Goal: Transaction & Acquisition: Obtain resource

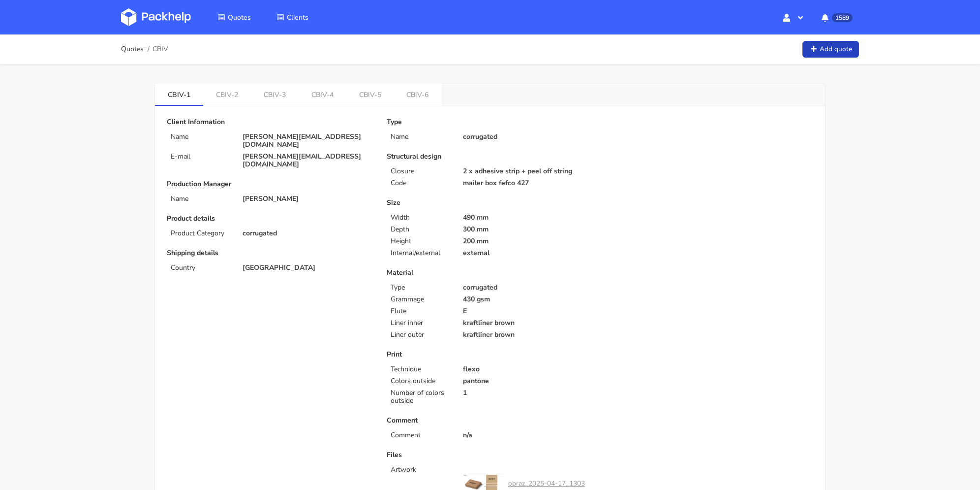
click at [823, 49] on link "Add quote" at bounding box center [831, 49] width 57 height 17
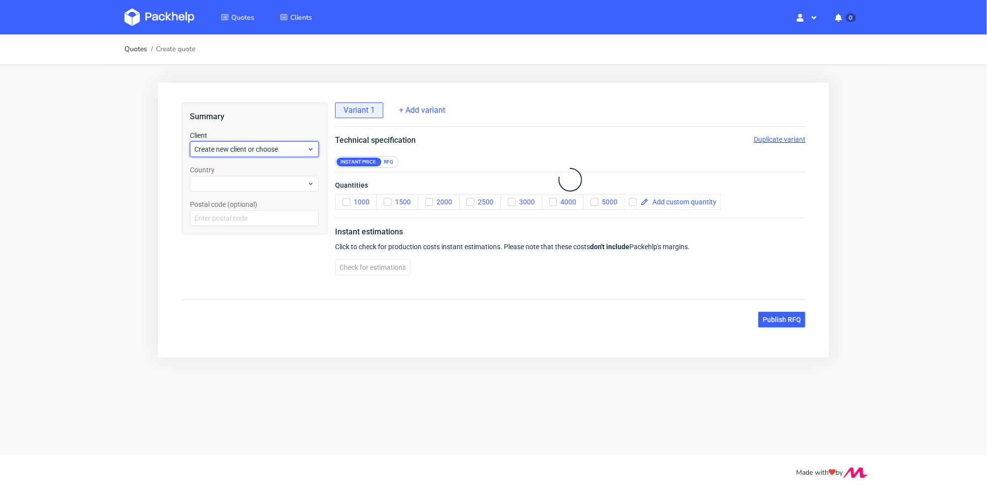
click at [233, 144] on span "Create new client or choose" at bounding box center [250, 149] width 113 height 10
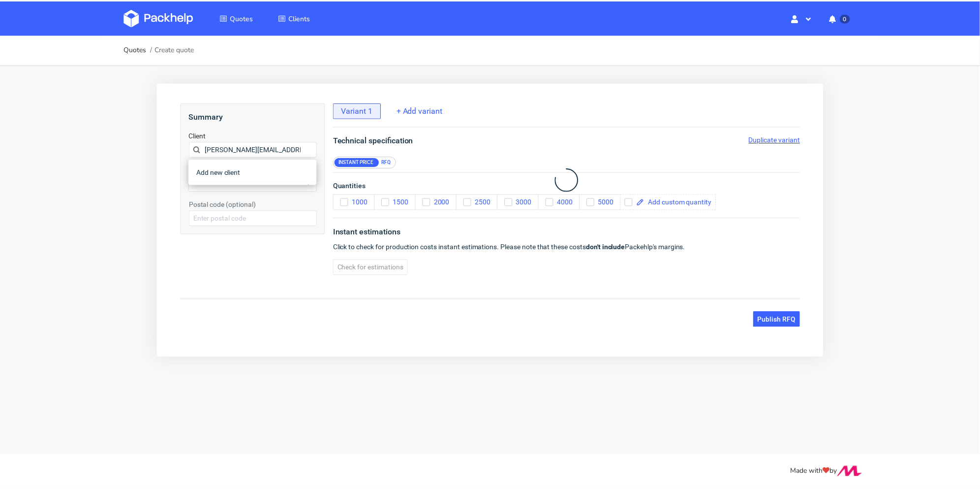
scroll to position [0, 4]
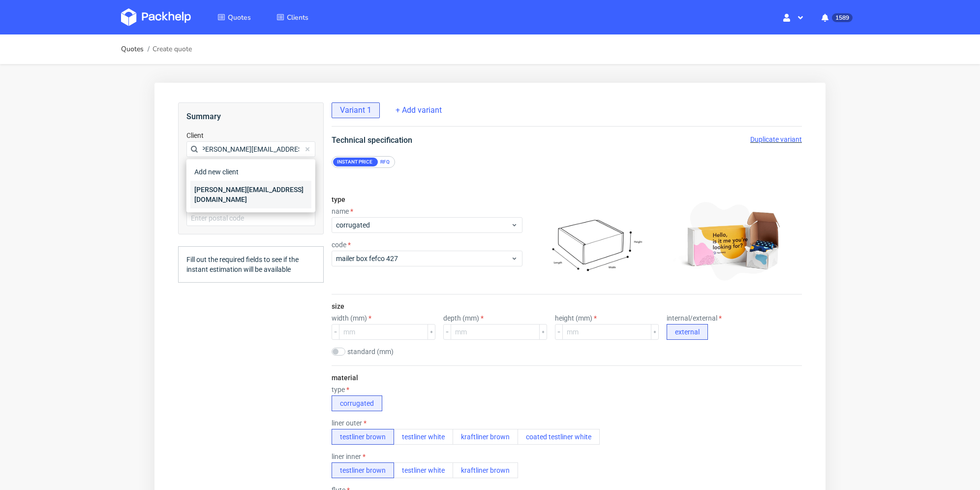
type input "[PERSON_NAME][EMAIL_ADDRESS][DOMAIN_NAME]"
click at [222, 188] on div "[PERSON_NAME][EMAIL_ADDRESS][DOMAIN_NAME]" at bounding box center [250, 195] width 121 height 28
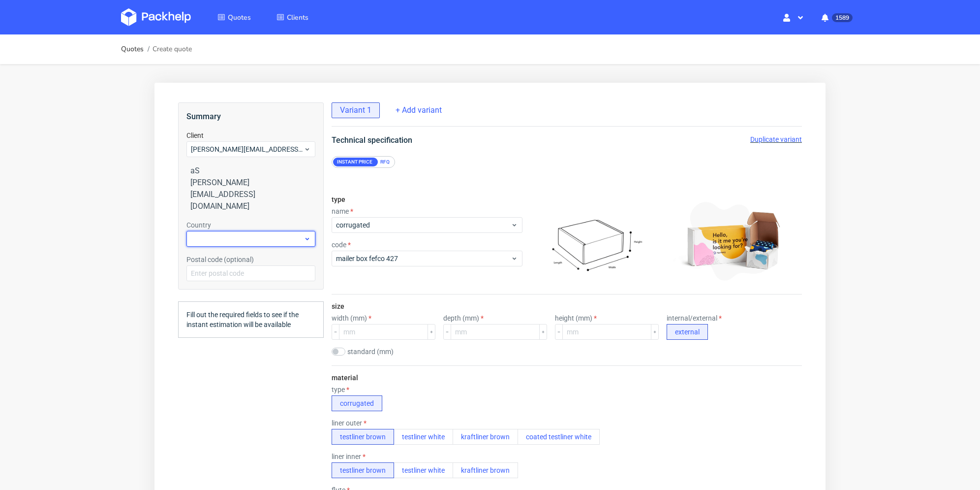
click at [224, 231] on div at bounding box center [251, 239] width 129 height 16
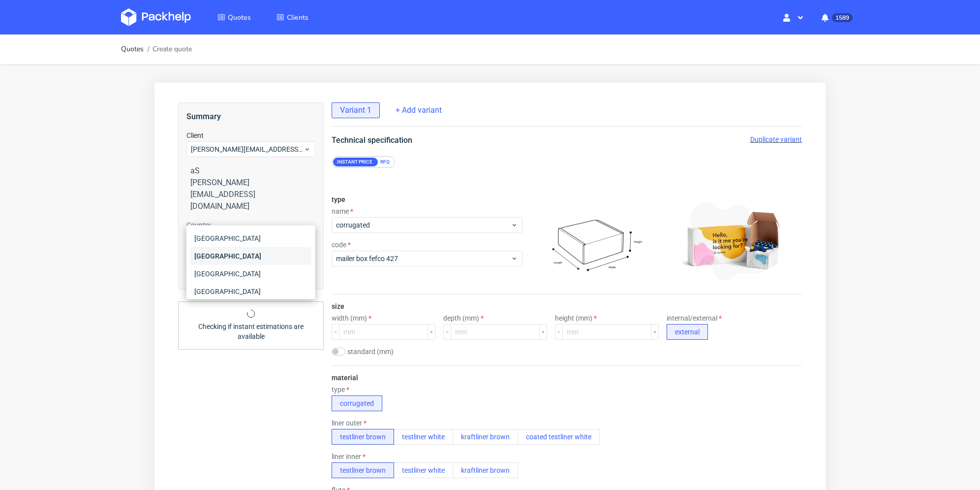
type input "fr"
click at [228, 259] on div "[GEOGRAPHIC_DATA]" at bounding box center [250, 256] width 121 height 18
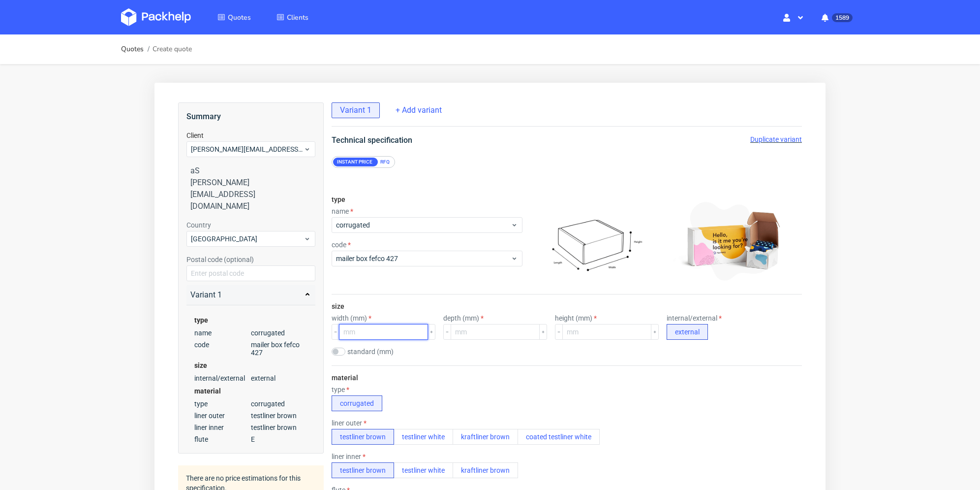
click at [383, 327] on input "number" at bounding box center [383, 332] width 89 height 16
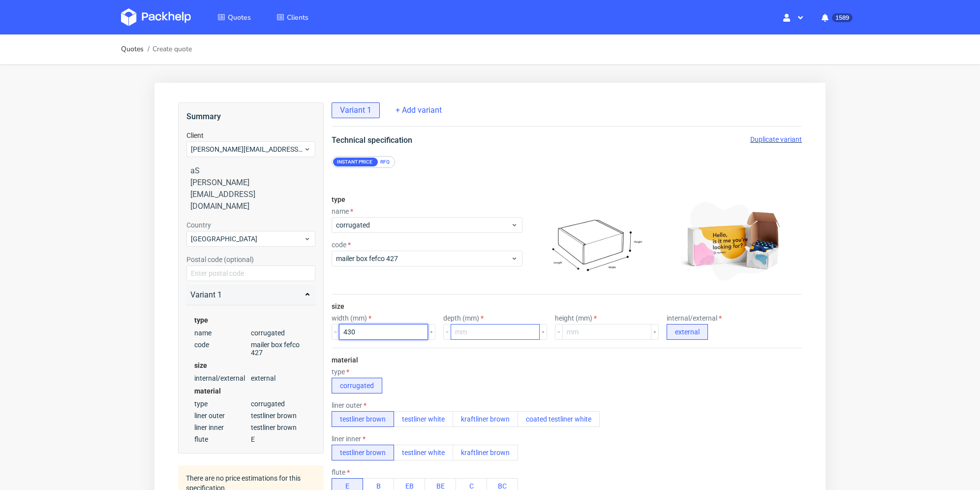
type input "430"
click at [489, 332] on input "3" at bounding box center [495, 332] width 89 height 16
type input "310"
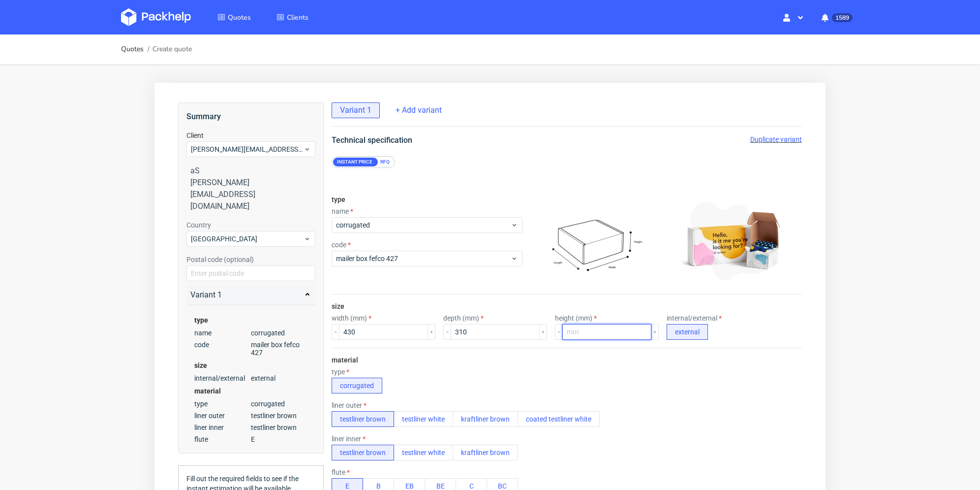
click at [578, 333] on input "number" at bounding box center [607, 332] width 89 height 16
type input "60"
drag, startPoint x: 386, startPoint y: 162, endPoint x: 430, endPoint y: 173, distance: 45.6
click at [387, 162] on div "RFQ" at bounding box center [384, 161] width 17 height 9
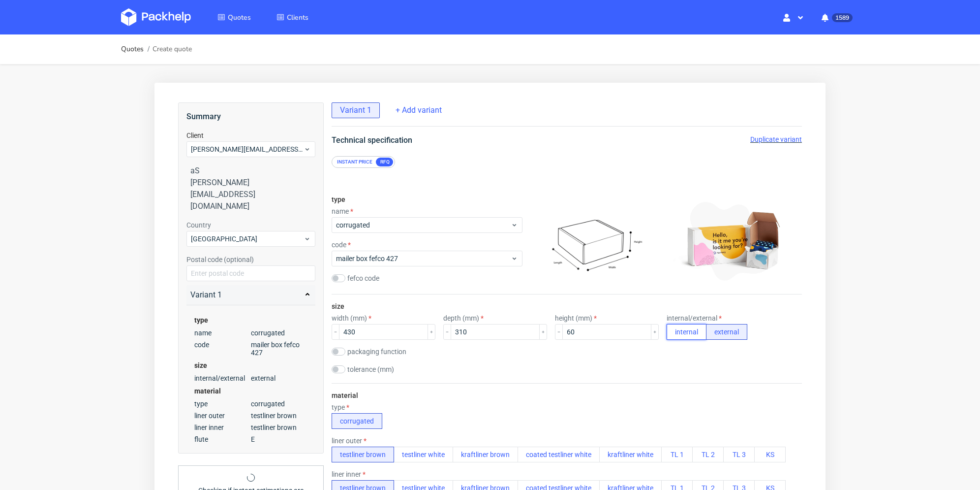
click at [682, 330] on button "internal" at bounding box center [687, 332] width 40 height 16
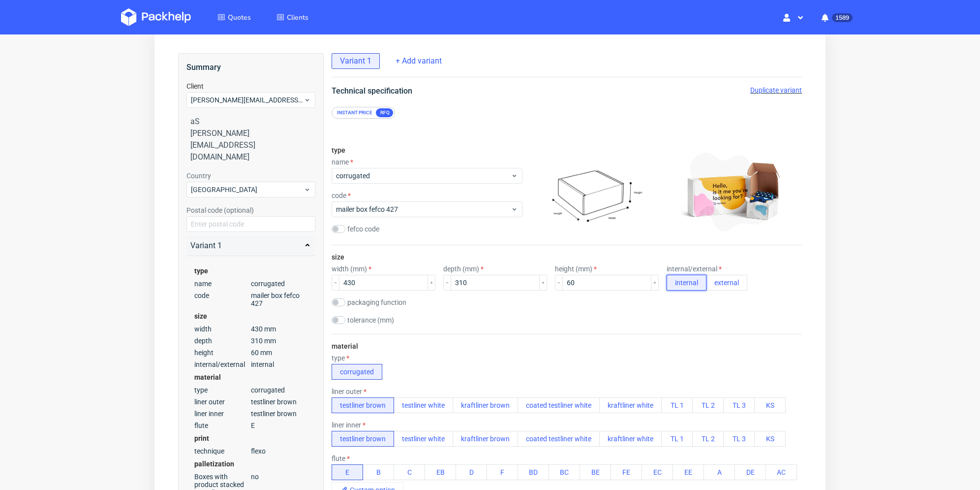
scroll to position [148, 0]
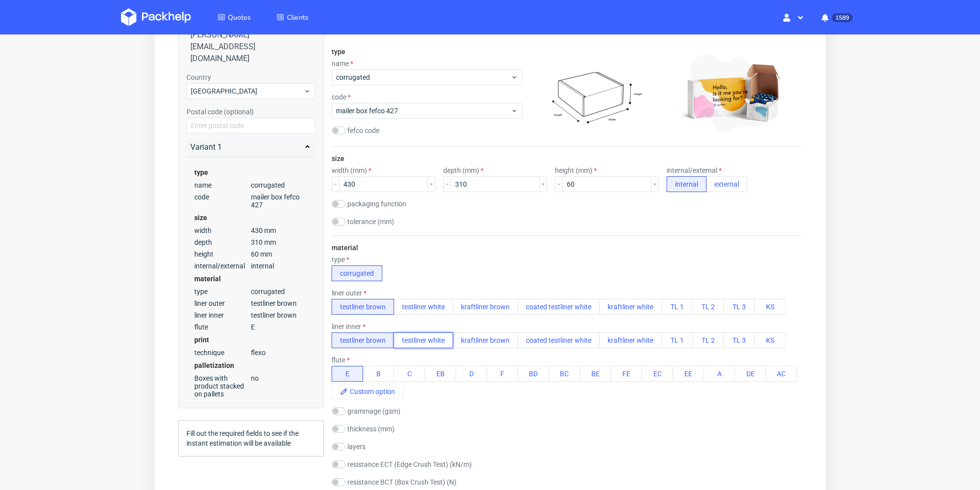
click at [423, 341] on button "testliner white" at bounding box center [424, 340] width 60 height 16
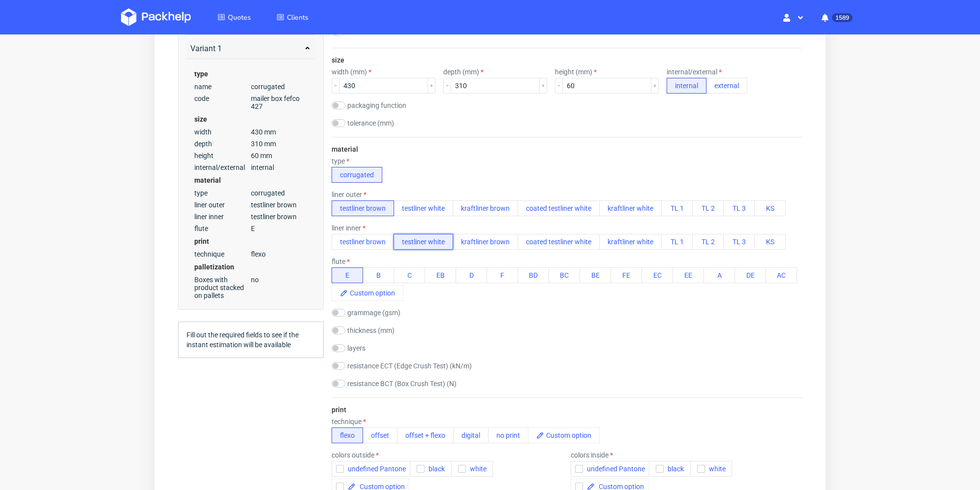
scroll to position [344, 0]
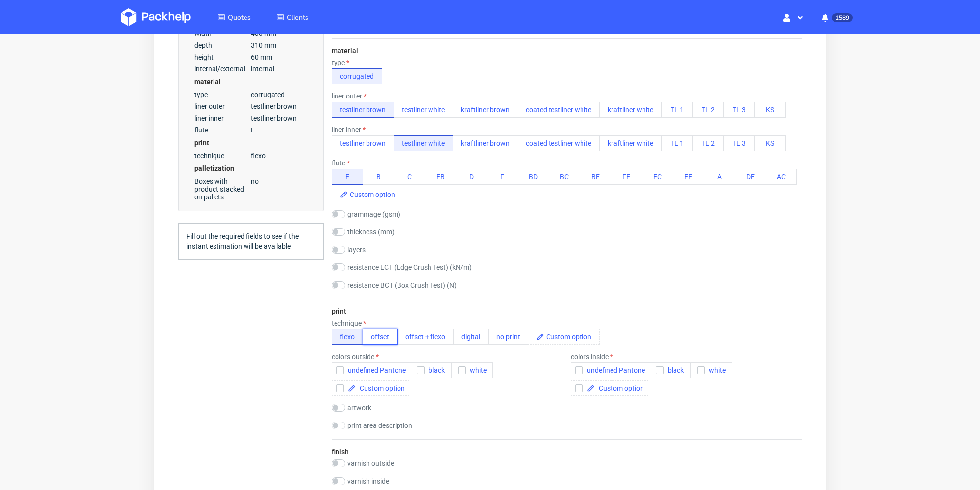
click at [384, 336] on button "offset" at bounding box center [380, 337] width 35 height 16
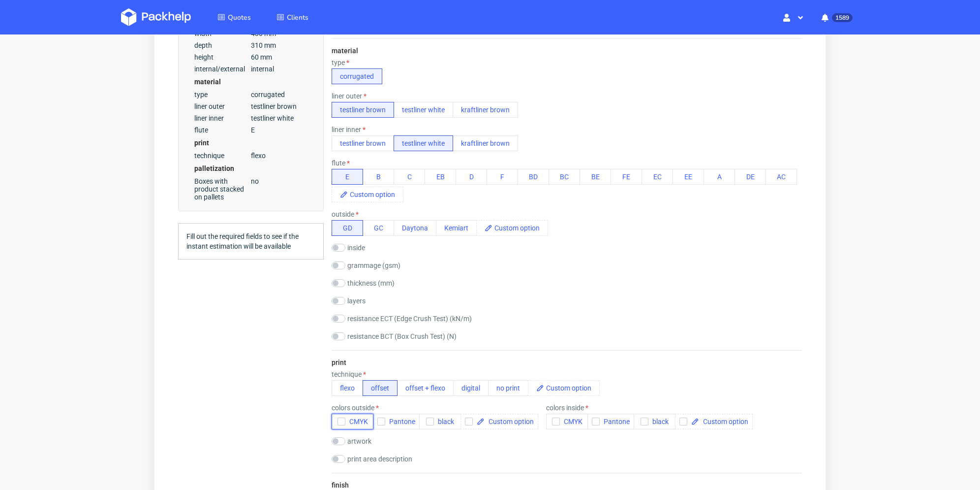
click at [338, 415] on button "CMYK" at bounding box center [353, 421] width 42 height 16
click at [344, 441] on input "checkbox" at bounding box center [339, 441] width 14 height 8
checkbox input "true"
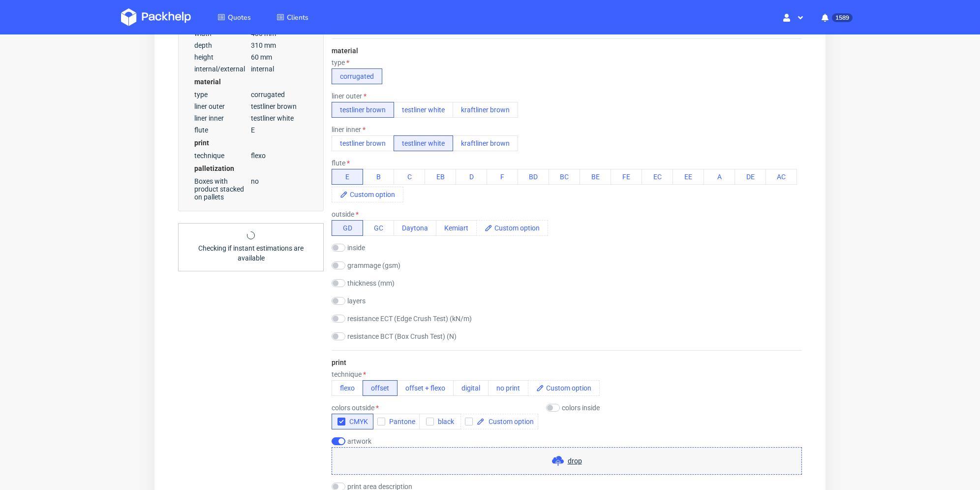
click at [412, 462] on div "drop" at bounding box center [567, 461] width 470 height 28
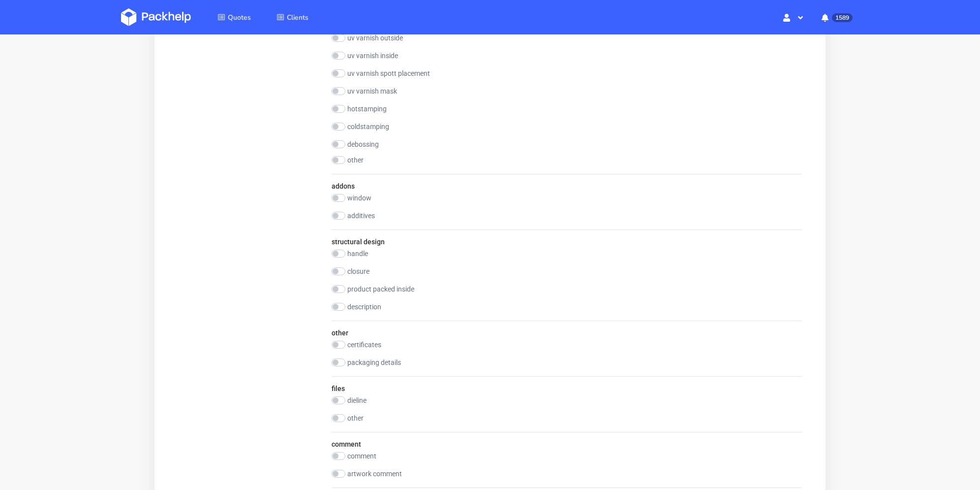
scroll to position [1132, 0]
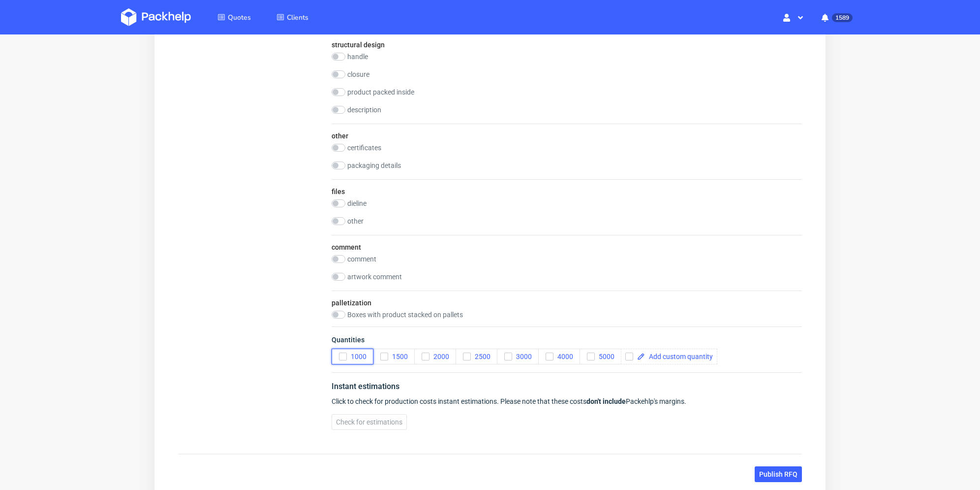
click at [344, 357] on icon "button" at bounding box center [343, 356] width 7 height 7
click at [787, 470] on span "Publish RFQ" at bounding box center [778, 473] width 38 height 7
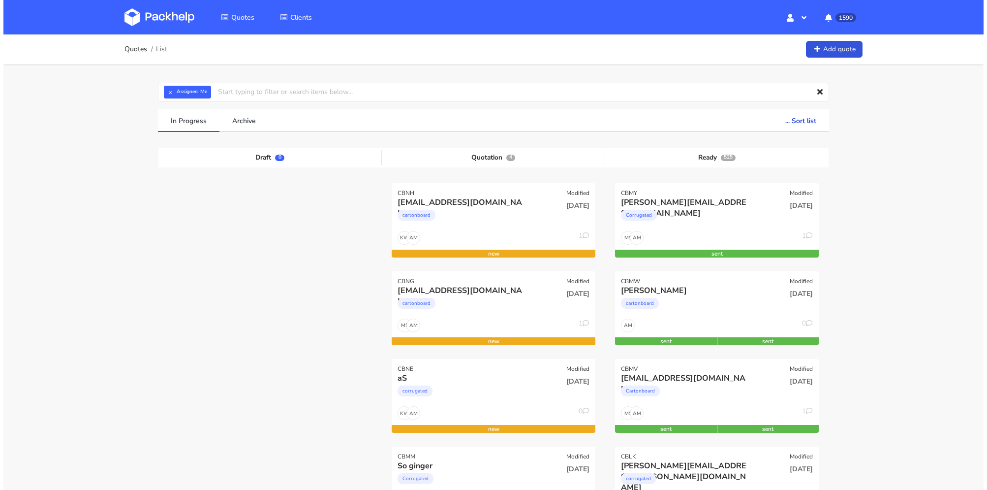
scroll to position [49, 0]
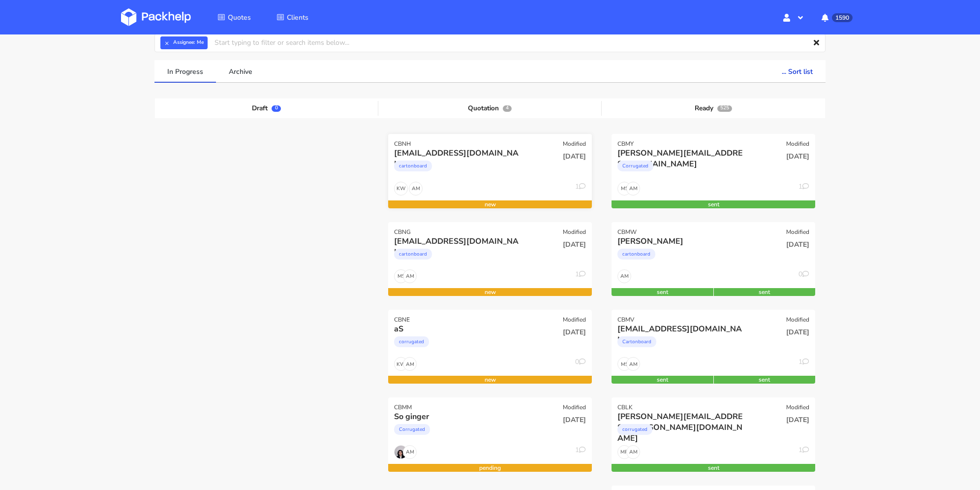
click at [511, 171] on div "cartonboard" at bounding box center [459, 168] width 130 height 20
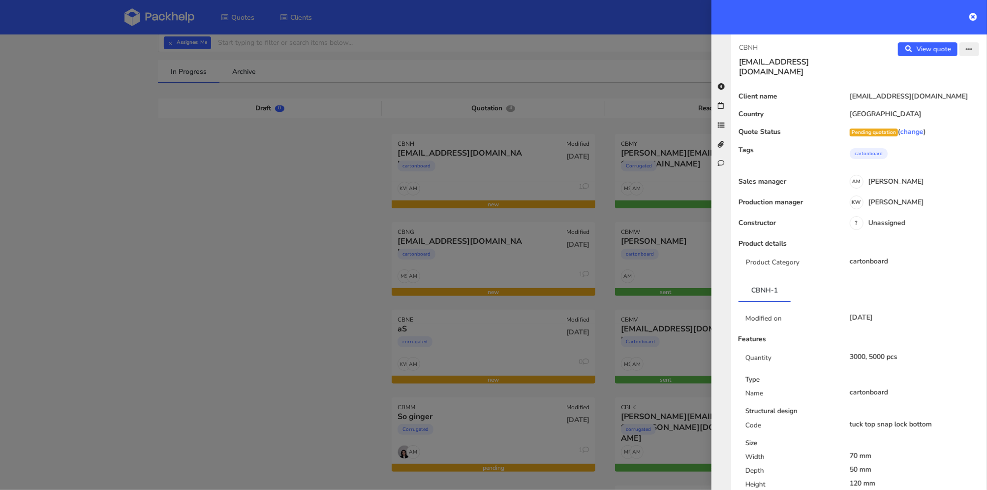
click at [966, 52] on icon "button" at bounding box center [969, 49] width 7 height 7
click at [953, 64] on link "Edit quote" at bounding box center [937, 69] width 87 height 16
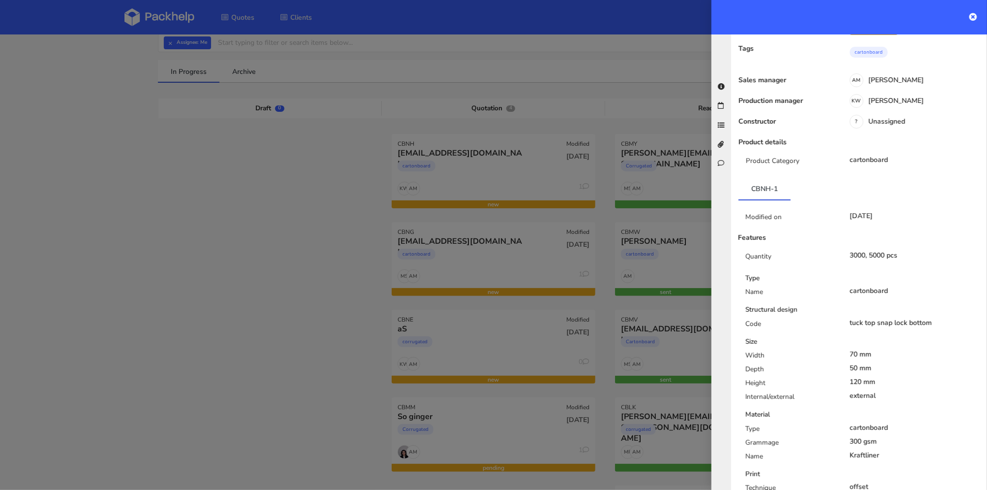
scroll to position [0, 0]
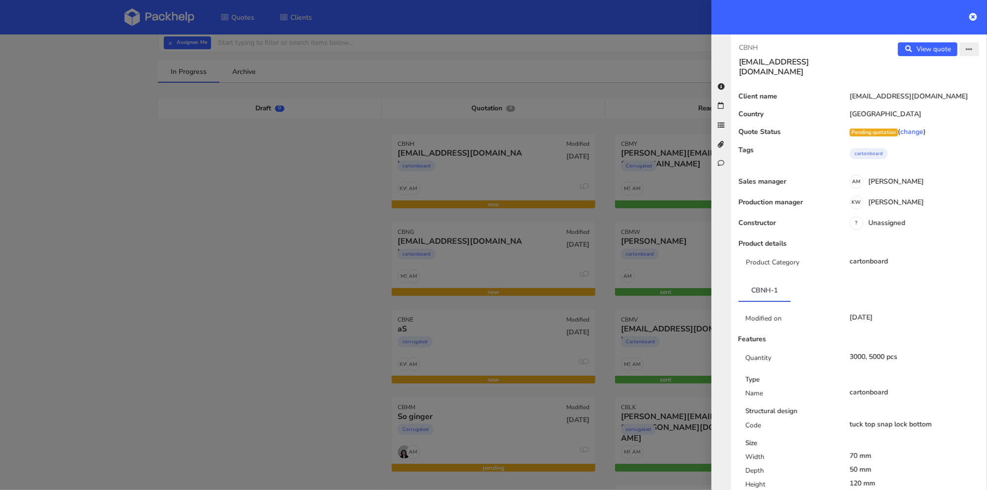
click at [966, 51] on icon "button" at bounding box center [969, 49] width 7 height 7
click at [966, 50] on icon "button" at bounding box center [969, 49] width 7 height 7
click at [935, 46] on link "View quote" at bounding box center [928, 49] width 60 height 14
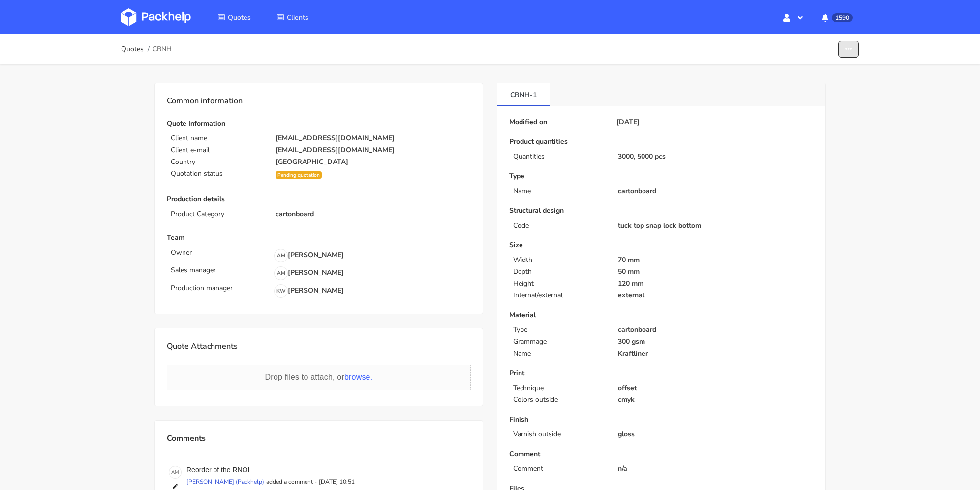
click at [840, 51] on button "button" at bounding box center [849, 49] width 21 height 17
click at [848, 49] on icon "button" at bounding box center [848, 49] width 7 height 7
click at [855, 46] on button "button" at bounding box center [849, 49] width 21 height 17
click at [812, 108] on link "Reject quote" at bounding box center [811, 108] width 87 height 16
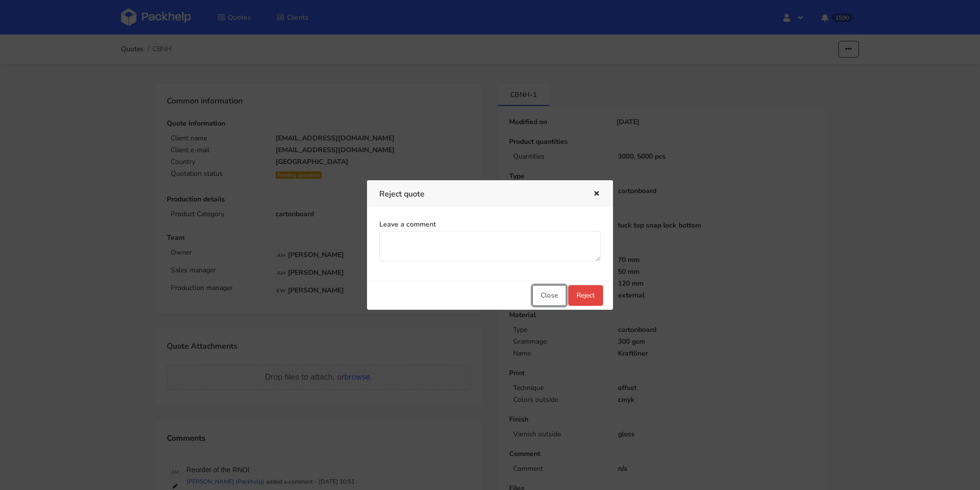
click at [552, 295] on button "Close" at bounding box center [549, 295] width 34 height 21
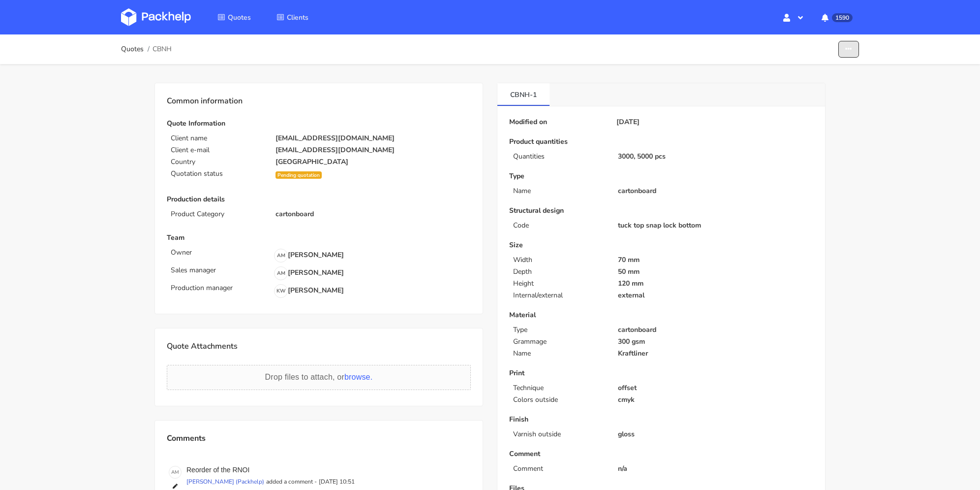
click at [851, 48] on icon "button" at bounding box center [848, 49] width 7 height 7
click at [818, 106] on link "Reject quote" at bounding box center [811, 108] width 87 height 16
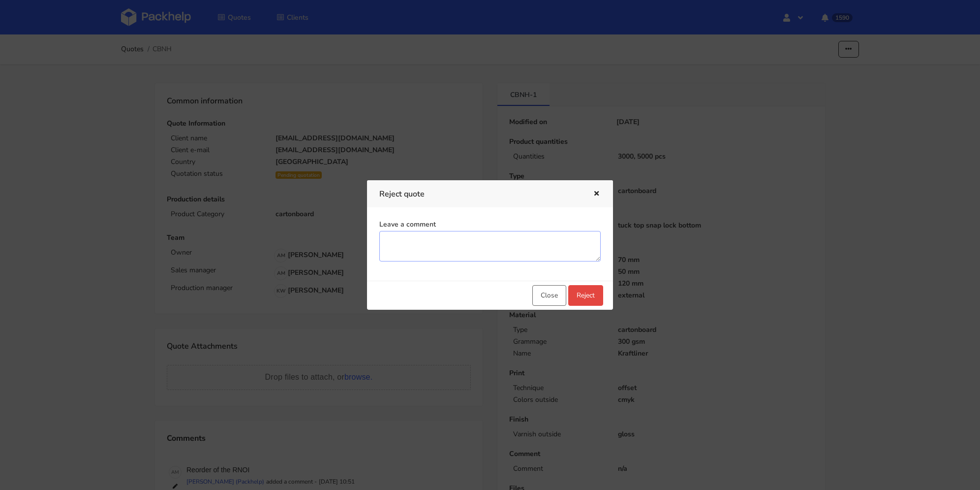
click at [456, 240] on textarea "Leave a comment" at bounding box center [489, 246] width 221 height 31
drag, startPoint x: 440, startPoint y: 246, endPoint x: 406, endPoint y: 244, distance: 34.5
click at [406, 244] on textarea "duplicaste" at bounding box center [489, 246] width 221 height 31
type textarea "duplicate"
click at [580, 300] on button "Reject" at bounding box center [585, 295] width 35 height 21
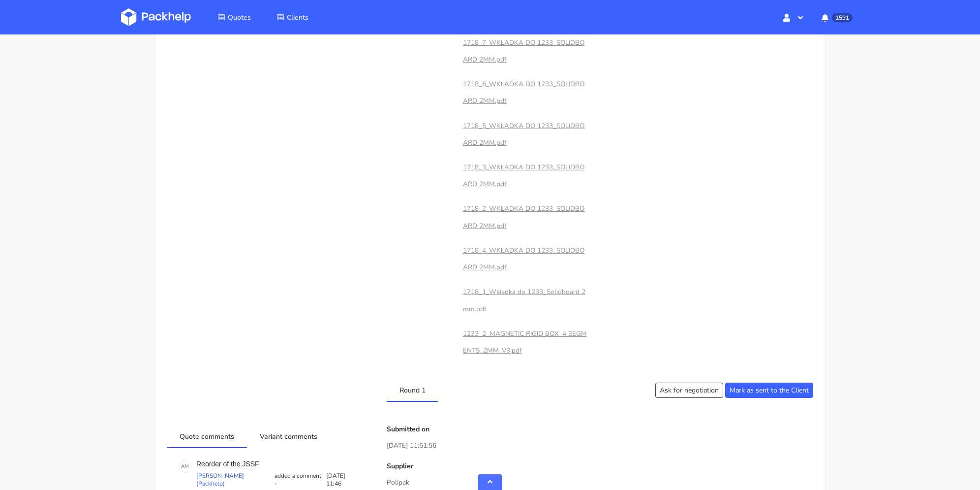
scroll to position [738, 0]
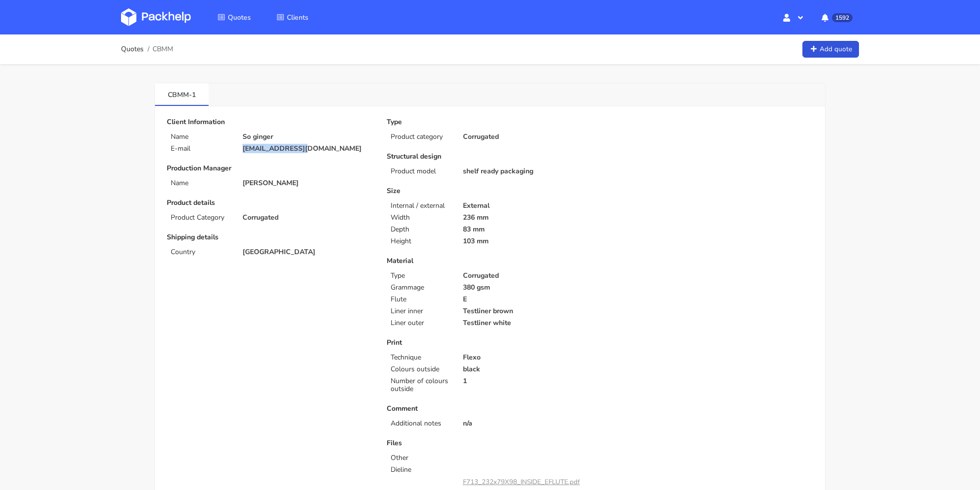
drag, startPoint x: 296, startPoint y: 149, endPoint x: 234, endPoint y: 151, distance: 62.5
click at [234, 151] on div "E-mail [EMAIL_ADDRESS][DOMAIN_NAME]" at bounding box center [270, 149] width 220 height 8
copy div "[EMAIL_ADDRESS][DOMAIN_NAME]"
drag, startPoint x: 470, startPoint y: 172, endPoint x: 566, endPoint y: 169, distance: 96.0
click at [560, 169] on div "shelf ready packaging" at bounding box center [528, 171] width 144 height 8
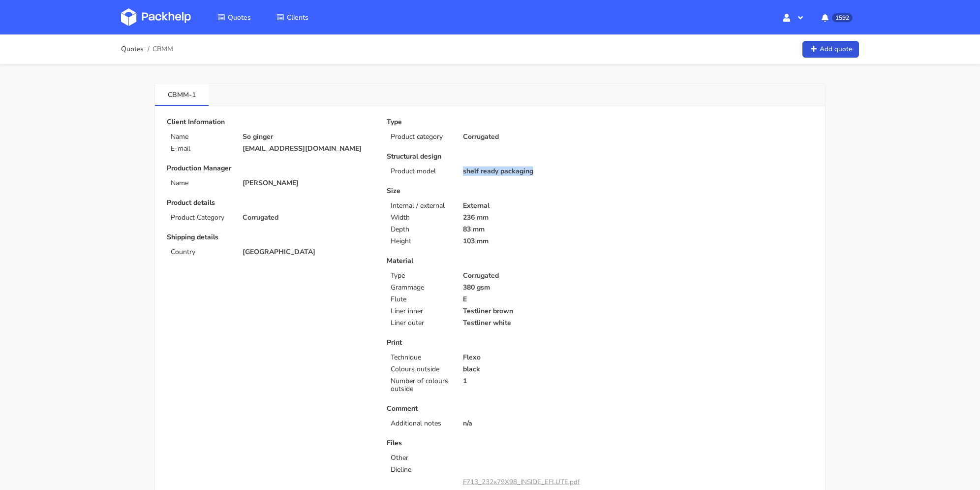
click at [566, 169] on p "shelf ready packaging" at bounding box center [528, 171] width 130 height 8
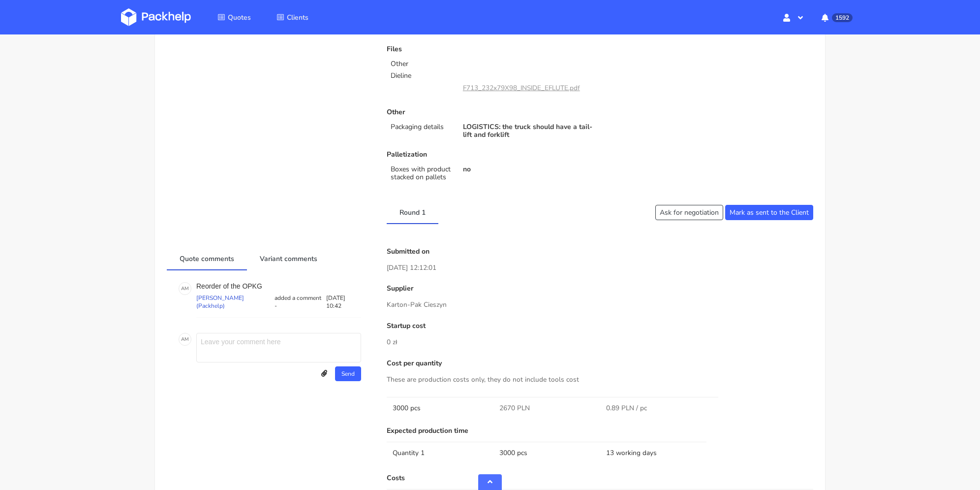
scroll to position [541, 0]
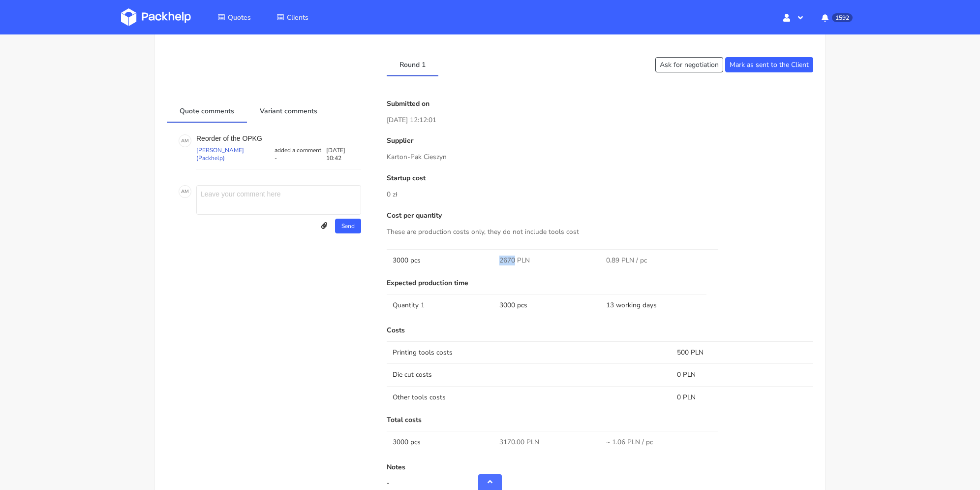
drag, startPoint x: 505, startPoint y: 260, endPoint x: 514, endPoint y: 260, distance: 9.4
click at [514, 260] on td "2670 PLN" at bounding box center [547, 260] width 107 height 22
copy span "2670"
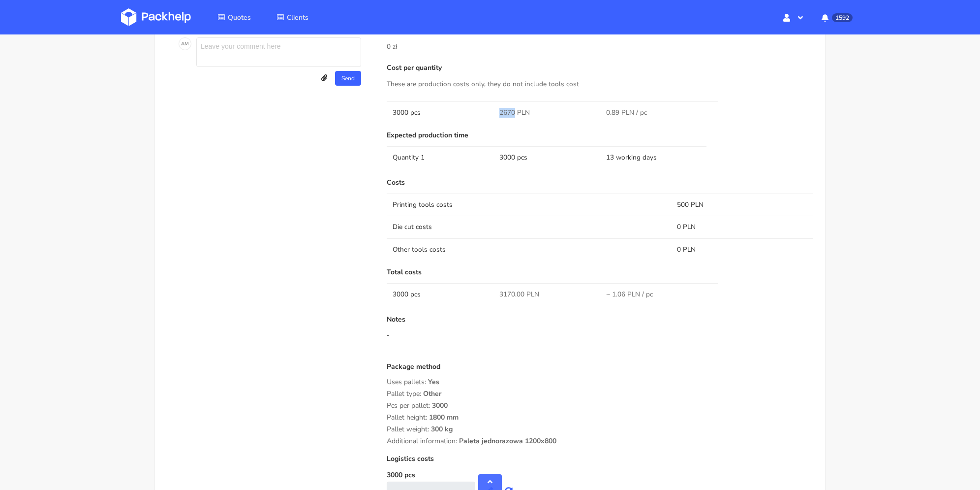
scroll to position [738, 0]
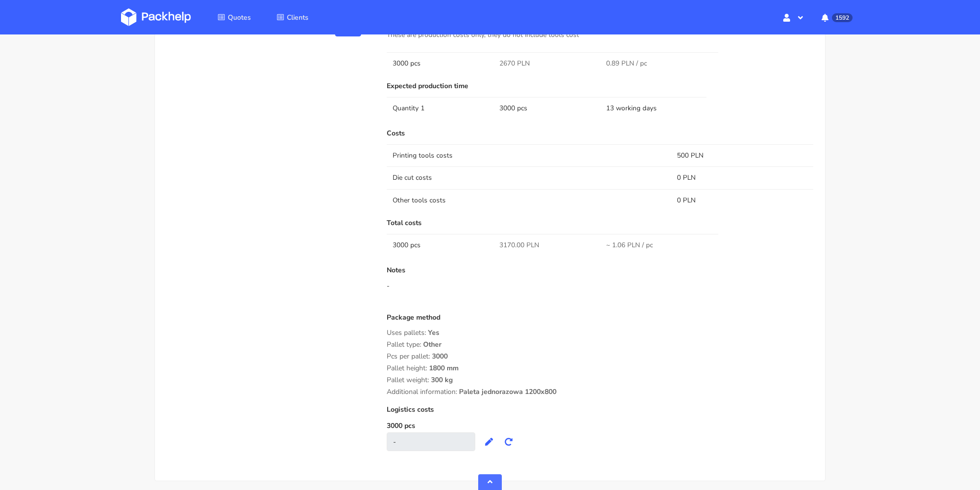
click at [508, 338] on div "Package method Uses pallets: Yes Pallet type: Other Pcs per pallet: 3000 Pallet…" at bounding box center [600, 354] width 427 height 82
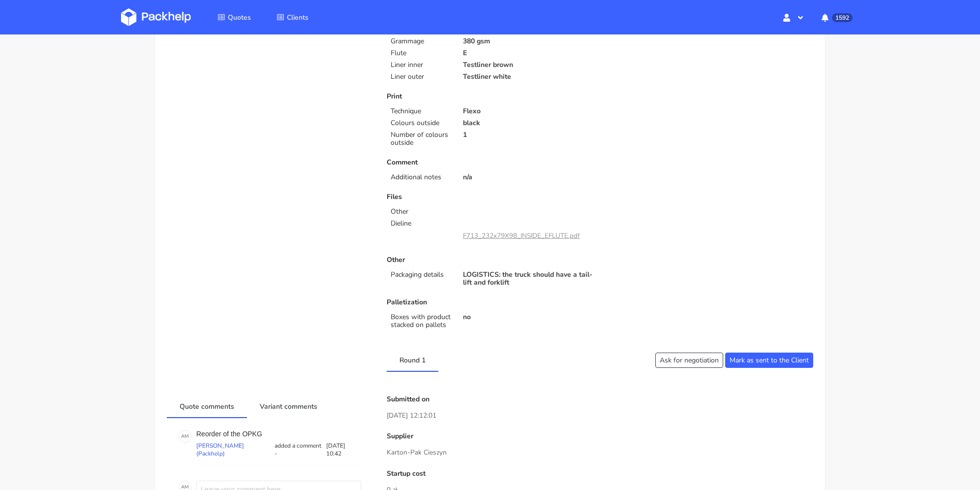
scroll to position [492, 0]
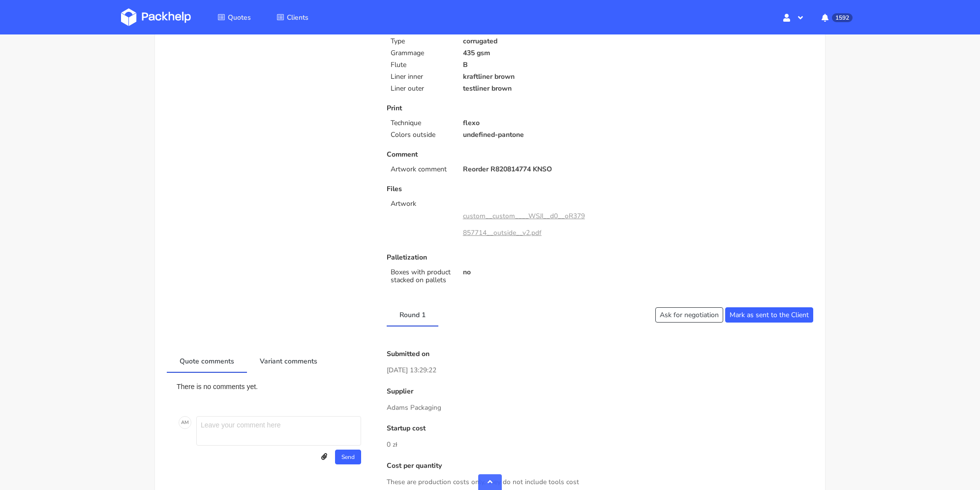
scroll to position [492, 0]
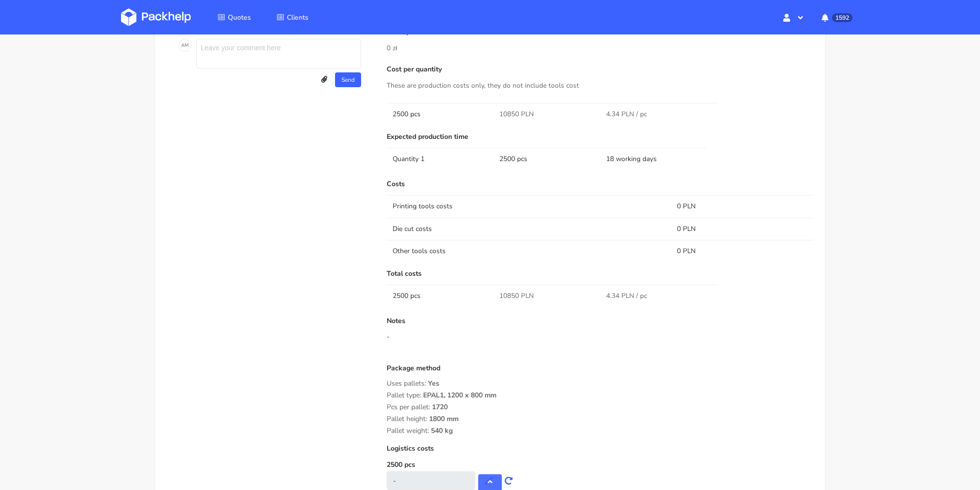
scroll to position [591, 0]
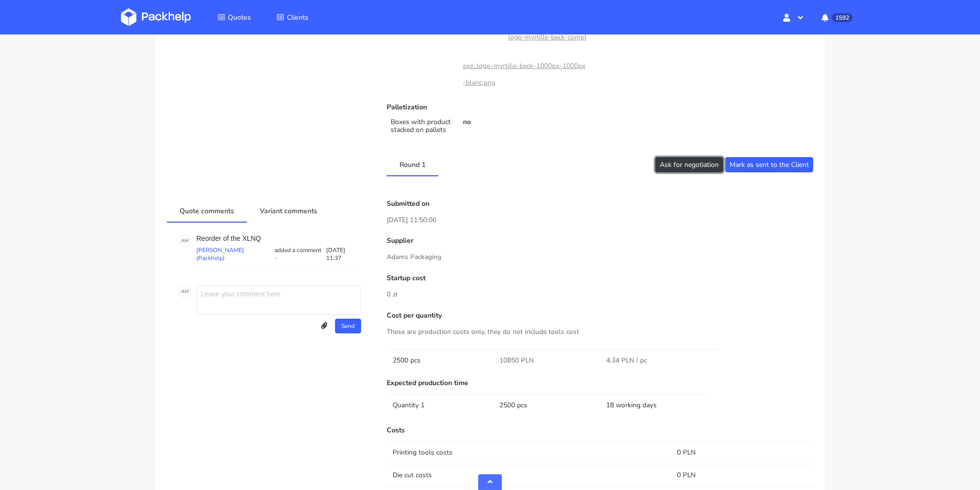
click at [682, 161] on button "Ask for negotiation" at bounding box center [690, 164] width 68 height 15
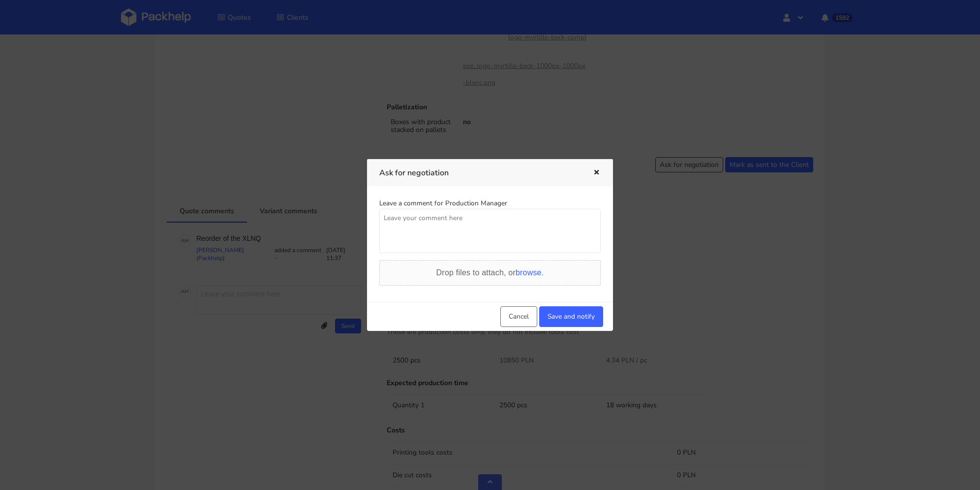
click at [511, 221] on textarea at bounding box center [489, 231] width 221 height 44
click at [444, 212] on textarea at bounding box center [489, 231] width 221 height 44
type textarea "Uda nam się zejsc do 10000 PLN koszta produkcji ?"
click at [578, 312] on button "Save and notify" at bounding box center [571, 316] width 64 height 21
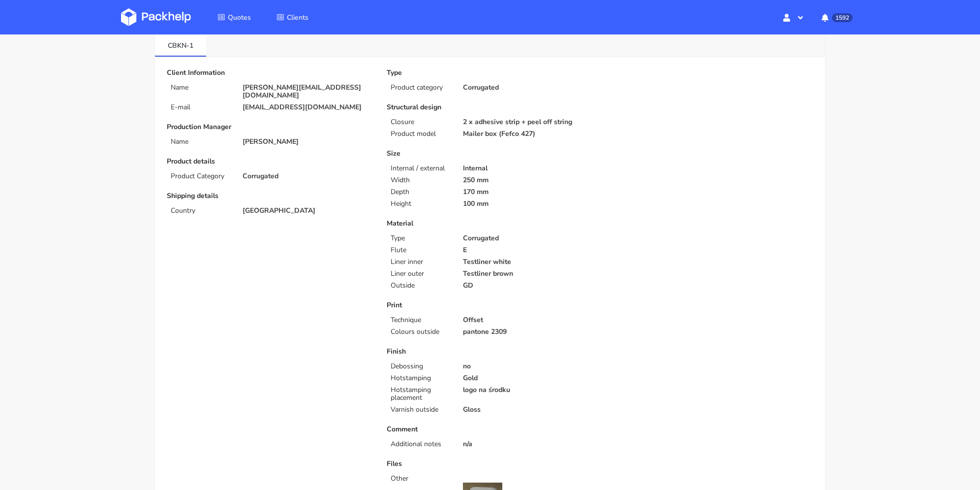
scroll to position [0, 0]
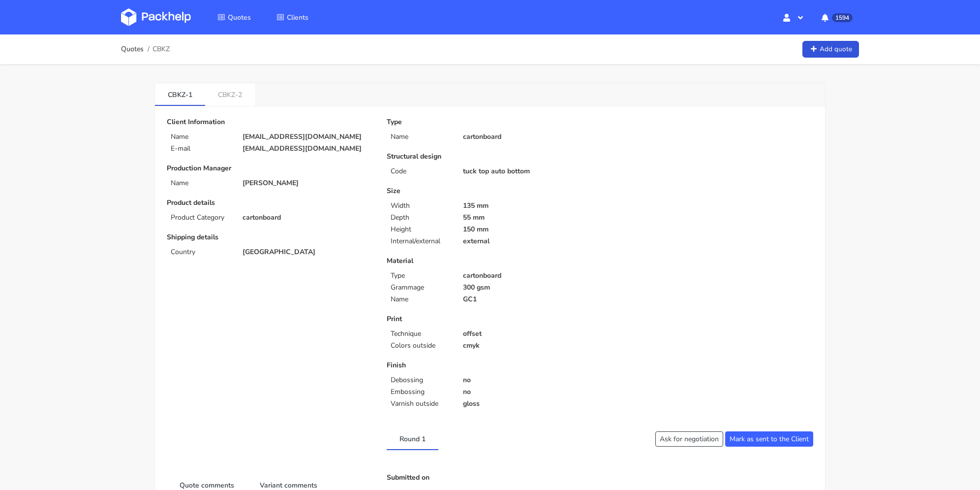
scroll to position [246, 0]
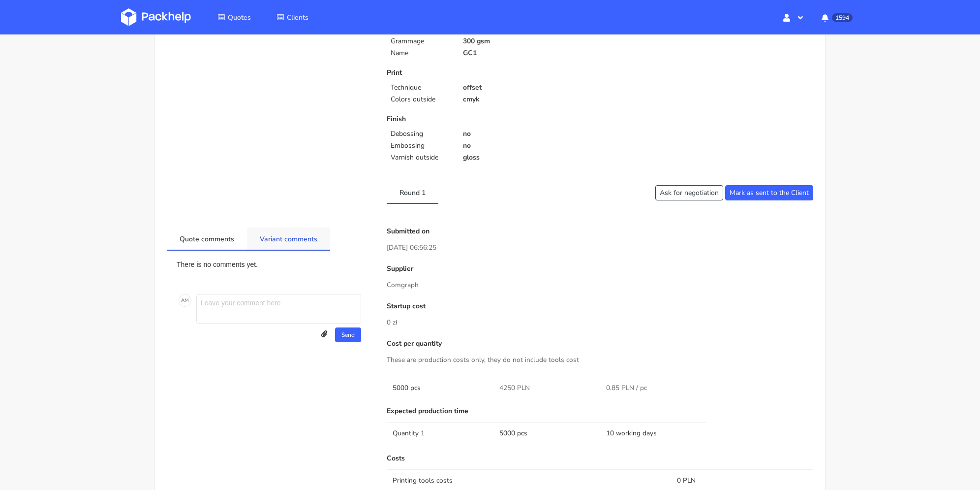
click at [314, 239] on link "Variant comments" at bounding box center [288, 238] width 83 height 22
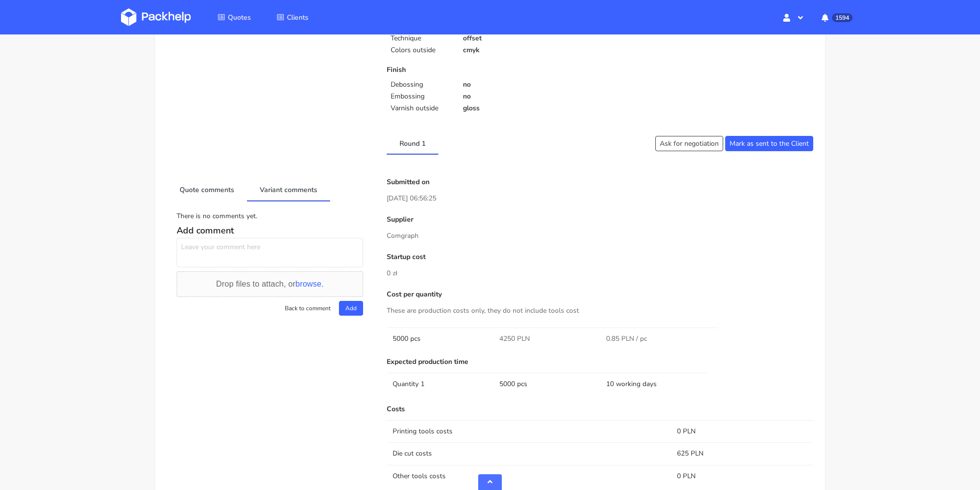
scroll to position [0, 0]
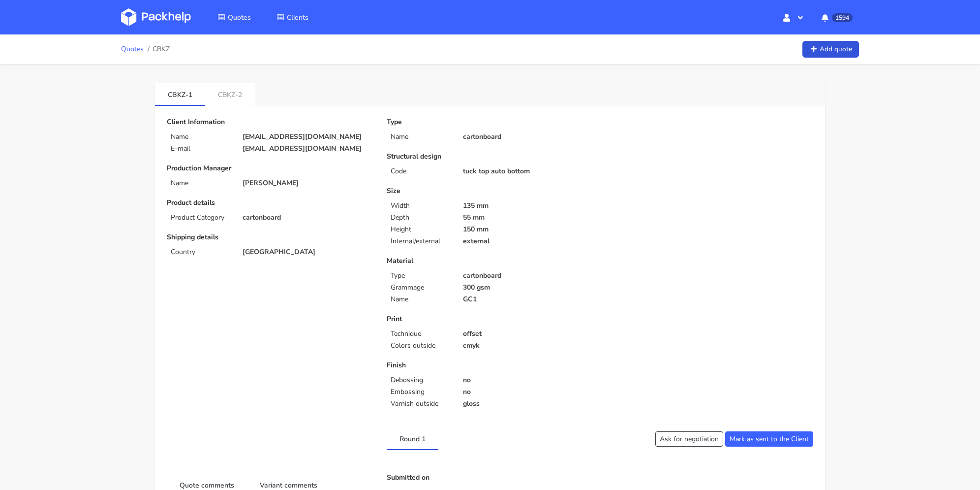
click at [128, 52] on link "Quotes" at bounding box center [132, 49] width 23 height 8
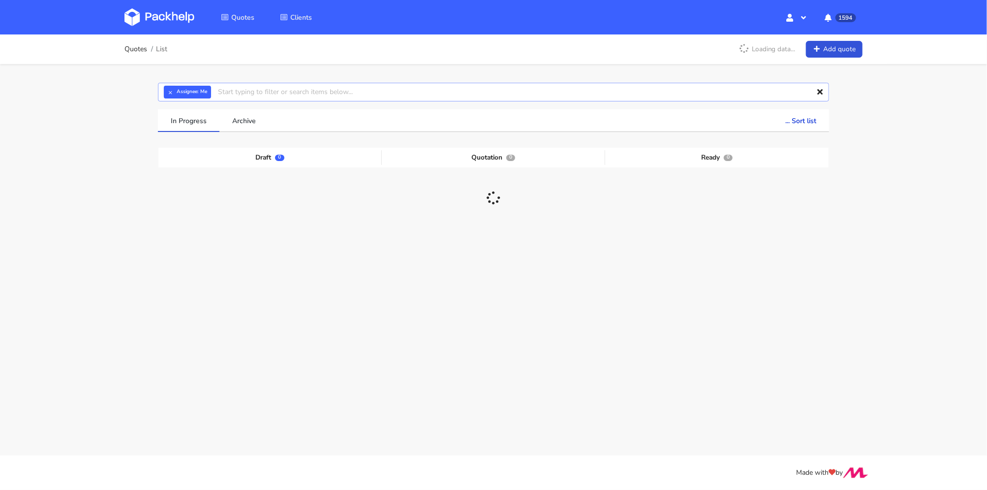
click at [323, 93] on input "text" at bounding box center [493, 92] width 671 height 19
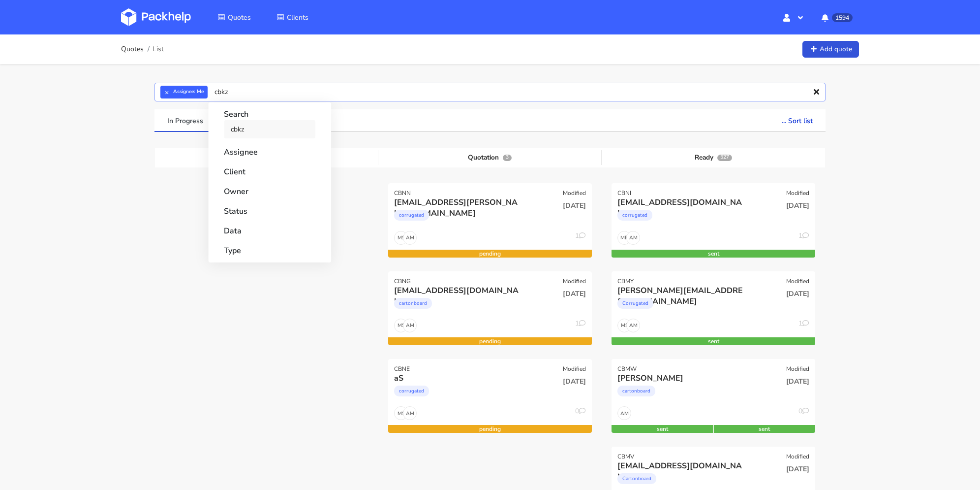
type input "cbkz"
click at [288, 124] on link "cbkz" at bounding box center [270, 129] width 92 height 18
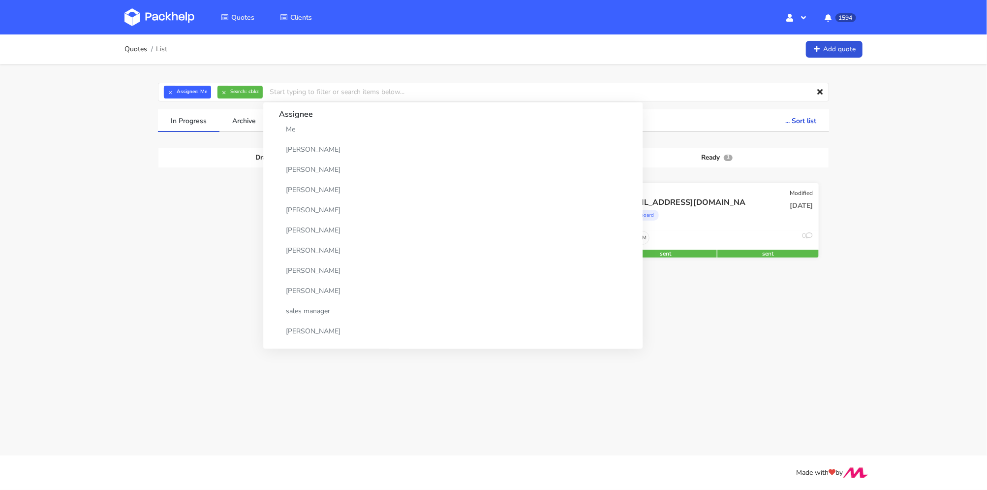
click at [664, 213] on div "cartonboard" at bounding box center [686, 218] width 130 height 20
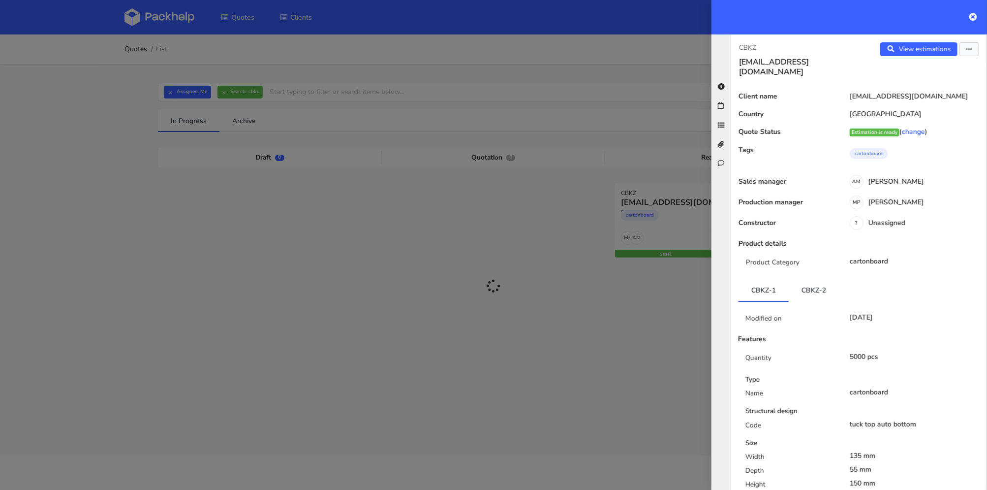
click at [966, 52] on icon "button" at bounding box center [969, 49] width 7 height 7
click at [928, 90] on link "Edit quote" at bounding box center [937, 87] width 87 height 16
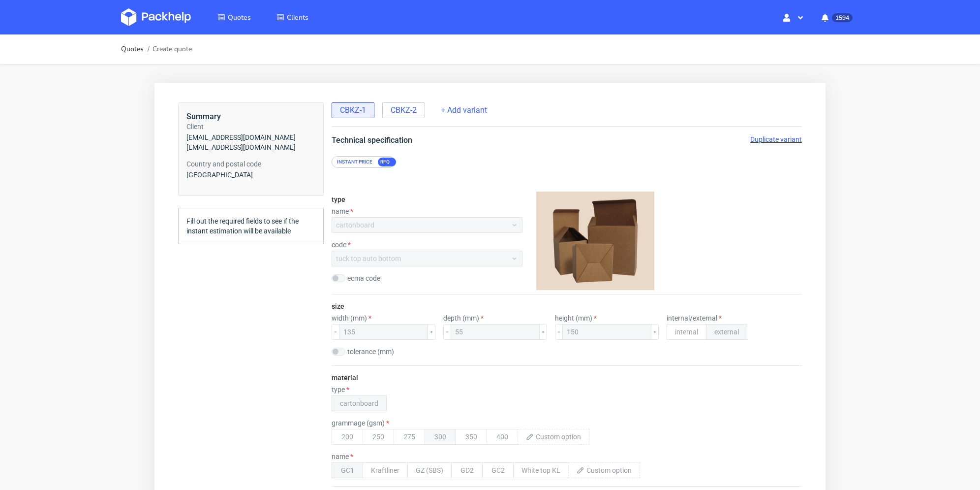
click at [768, 141] on span "Duplicate variant" at bounding box center [776, 139] width 52 height 8
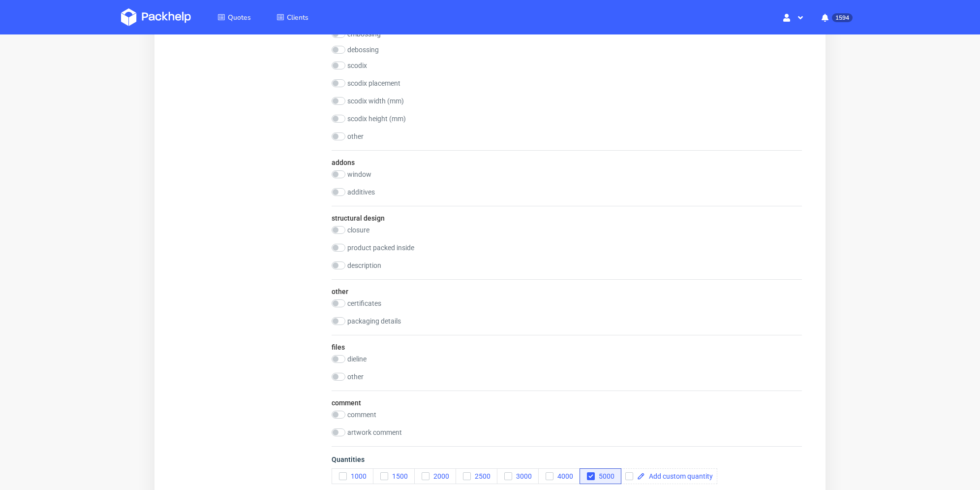
scroll to position [927, 0]
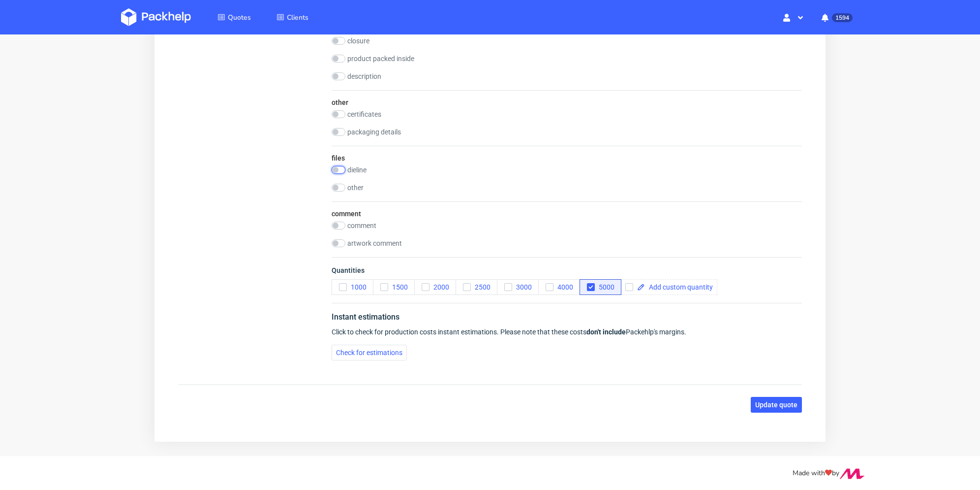
click at [340, 168] on input "checkbox" at bounding box center [339, 170] width 14 height 8
checkbox input "true"
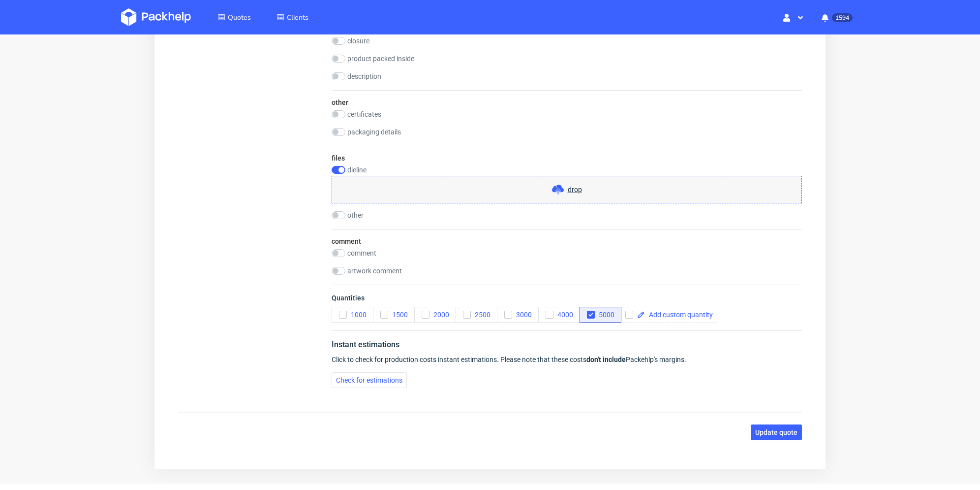
click at [379, 199] on div "drop" at bounding box center [567, 190] width 470 height 28
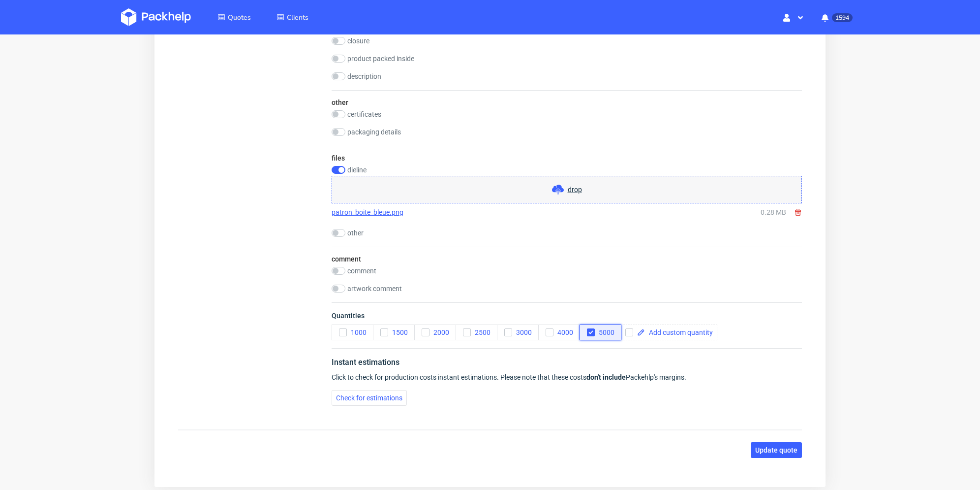
drag, startPoint x: 591, startPoint y: 332, endPoint x: 615, endPoint y: 331, distance: 24.6
click at [591, 332] on use "button" at bounding box center [591, 332] width 4 height 3
click at [632, 330] on input "checkbox" at bounding box center [629, 332] width 8 height 8
checkbox input "false"
click at [657, 331] on span at bounding box center [679, 332] width 68 height 7
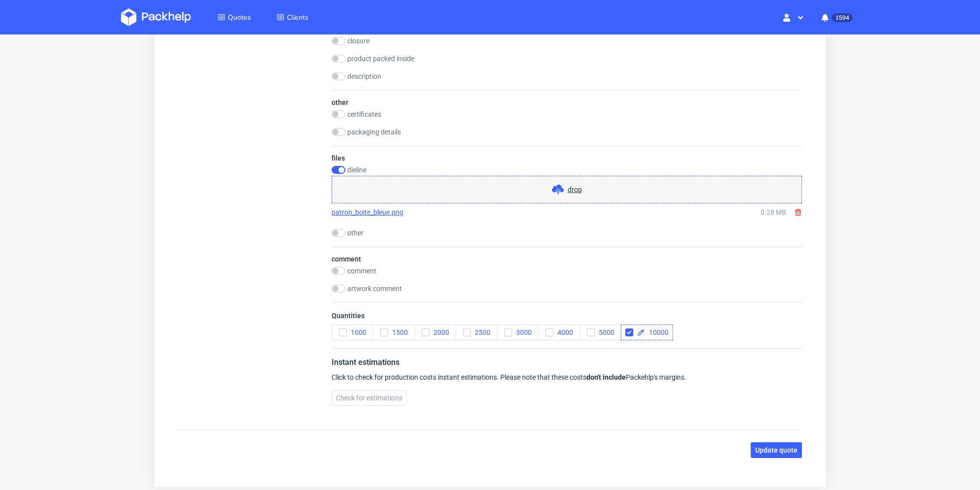
checkbox input "true"
click at [645, 338] on div "10000" at bounding box center [647, 332] width 52 height 16
click at [593, 303] on div "Quantities 1000 1500 2000 2500 3000 4000 5000 10000" at bounding box center [567, 325] width 470 height 46
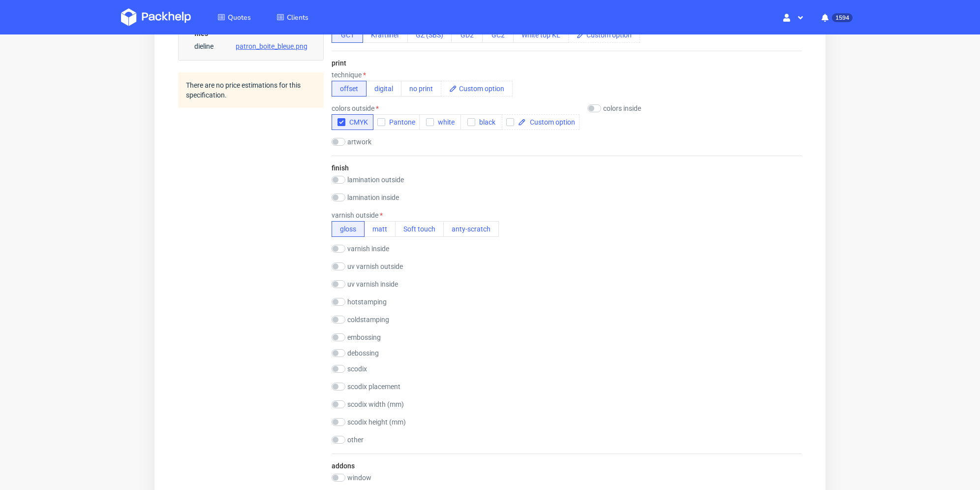
scroll to position [533, 0]
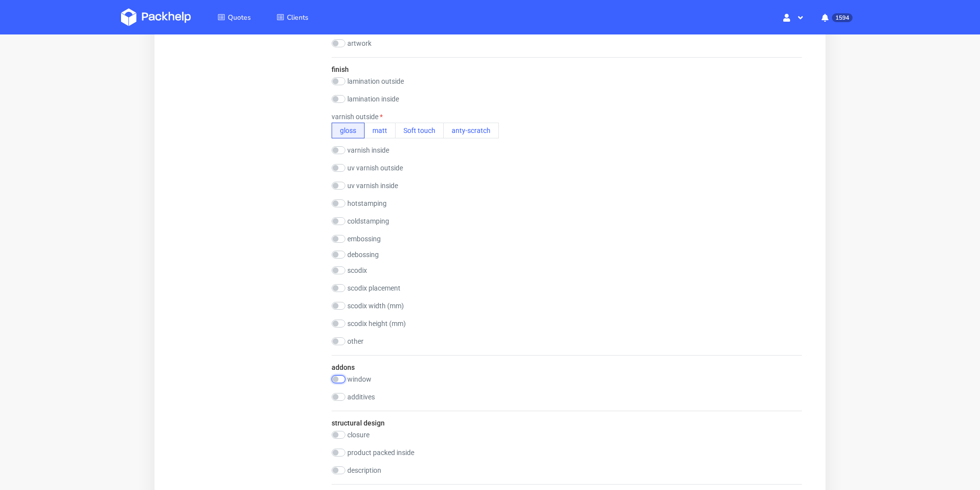
click at [337, 377] on input "checkbox" at bounding box center [339, 379] width 14 height 8
checkbox input "true"
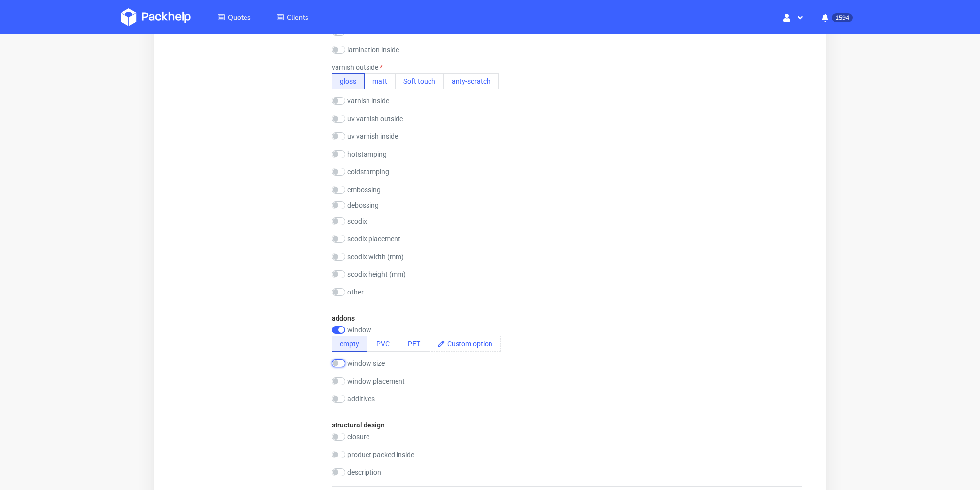
click at [340, 361] on input "checkbox" at bounding box center [339, 363] width 14 height 8
click at [342, 360] on input "checkbox" at bounding box center [339, 363] width 14 height 8
checkbox input "false"
click at [338, 382] on input "checkbox" at bounding box center [339, 381] width 14 height 8
click at [340, 384] on input "checkbox" at bounding box center [339, 381] width 14 height 8
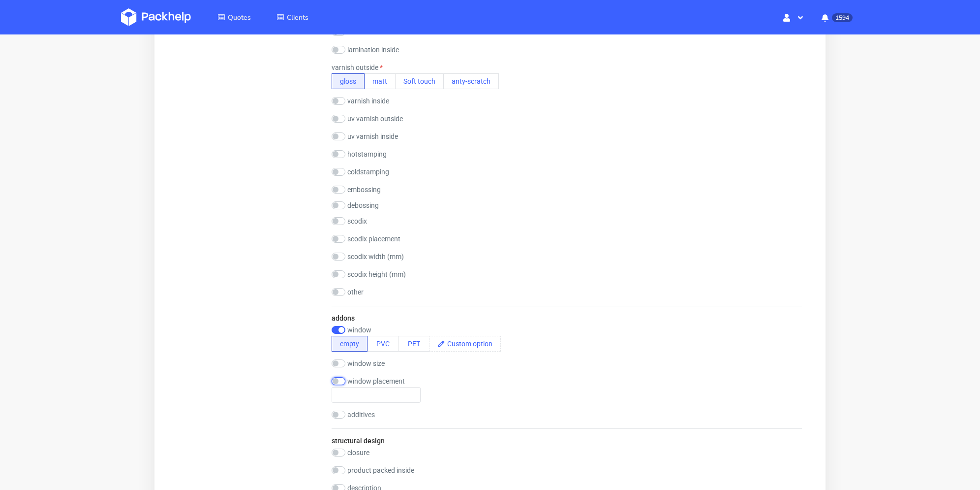
checkbox input "false"
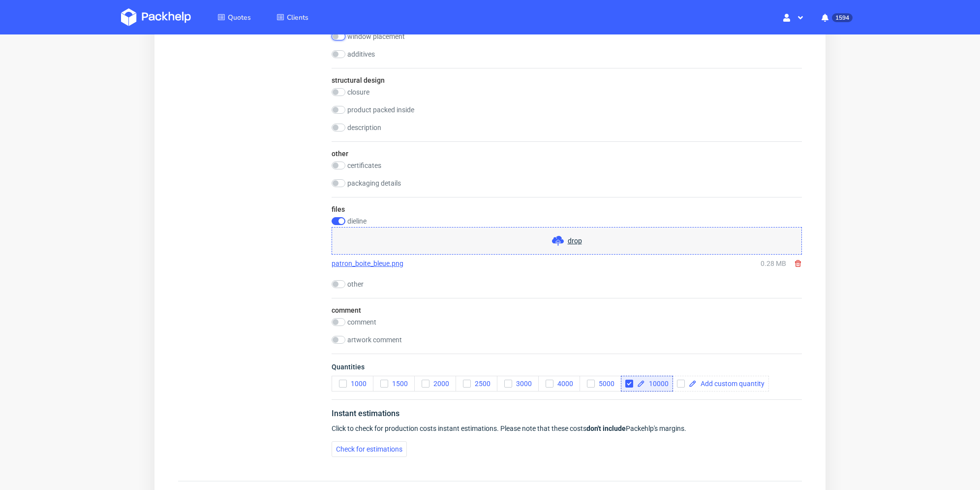
scroll to position [1024, 0]
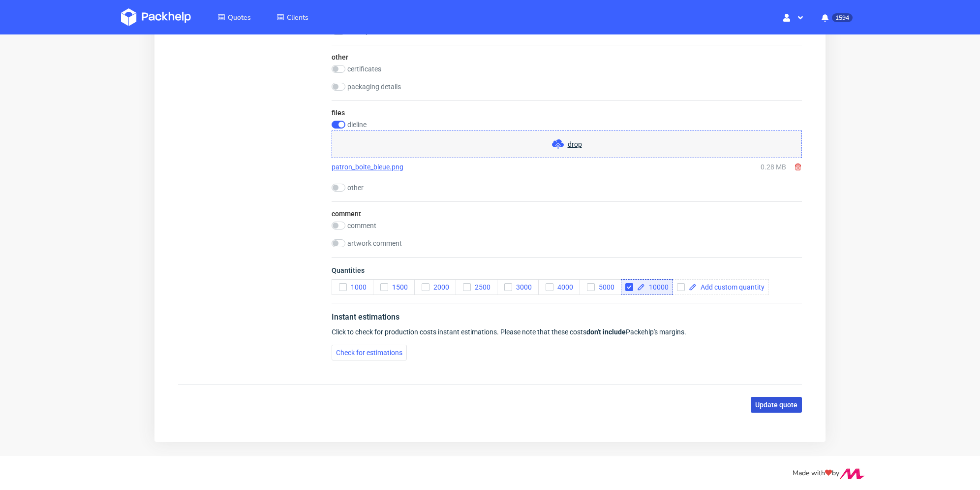
click at [779, 405] on span "Update quote" at bounding box center [776, 404] width 42 height 7
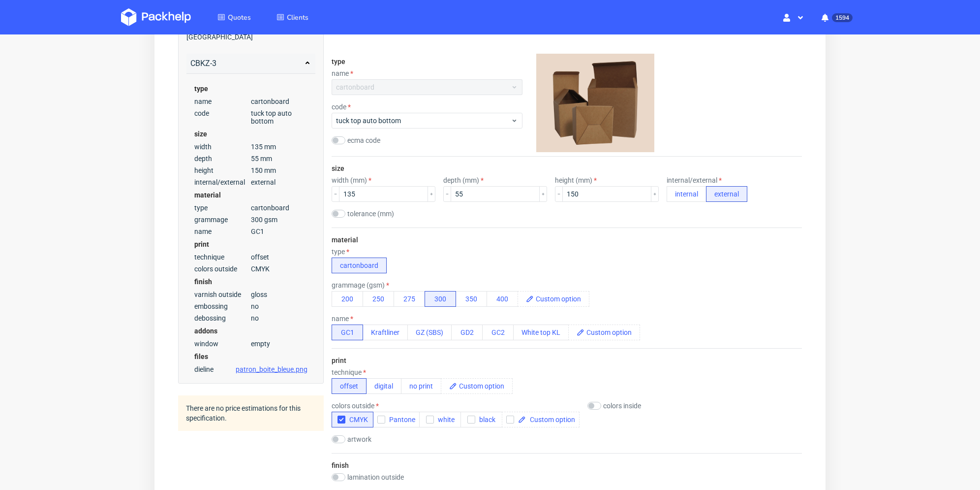
scroll to position [0, 0]
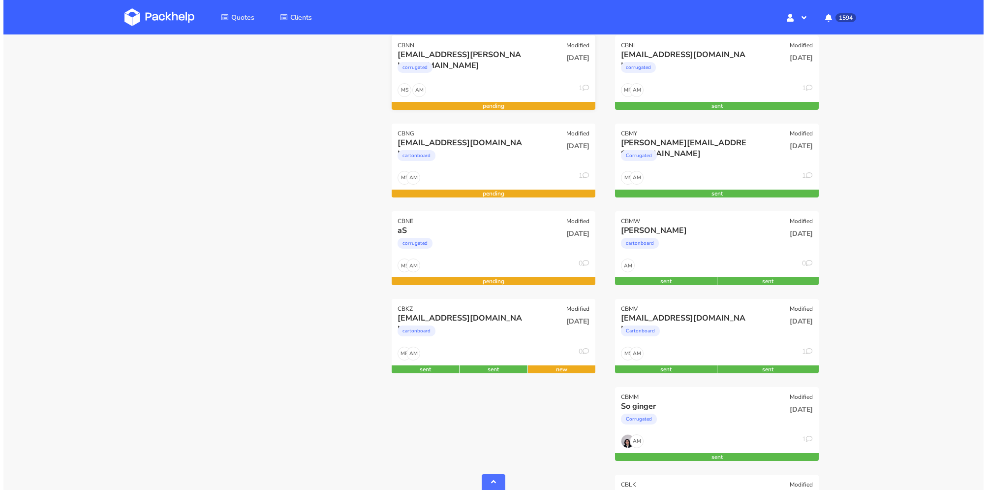
scroll to position [344, 0]
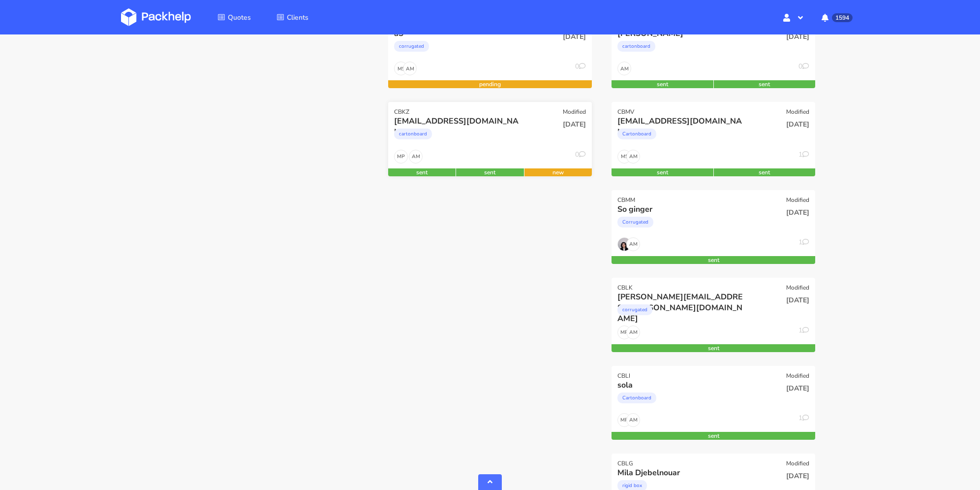
click at [517, 122] on div "valentine.sevrain@bodyminute.fr" at bounding box center [459, 121] width 130 height 11
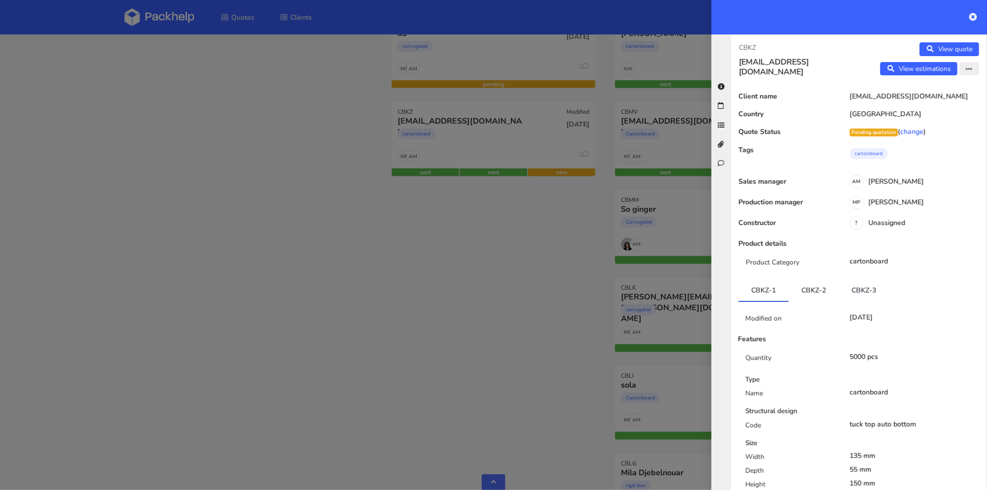
click at [960, 71] on button "button" at bounding box center [970, 69] width 20 height 14
click at [939, 88] on link "Edit quote" at bounding box center [937, 89] width 87 height 16
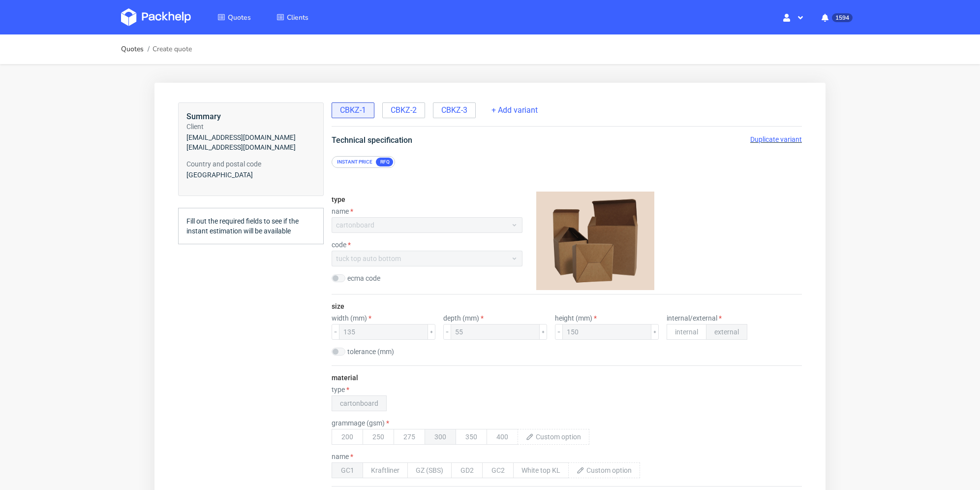
click at [399, 258] on div "tuck top auto bottom" at bounding box center [427, 258] width 191 height 16
click at [460, 113] on span "CBKZ-3" at bounding box center [454, 110] width 26 height 11
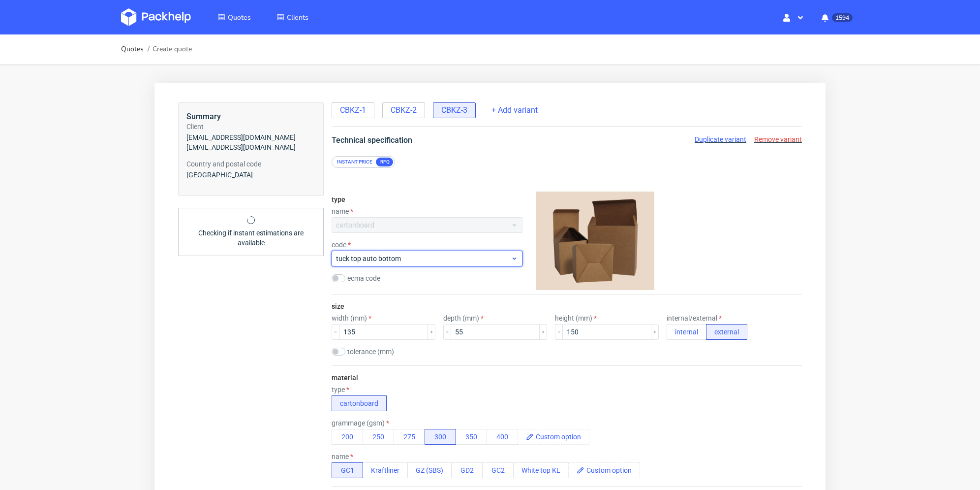
click at [409, 257] on span "tuck top auto bottom" at bounding box center [423, 258] width 175 height 10
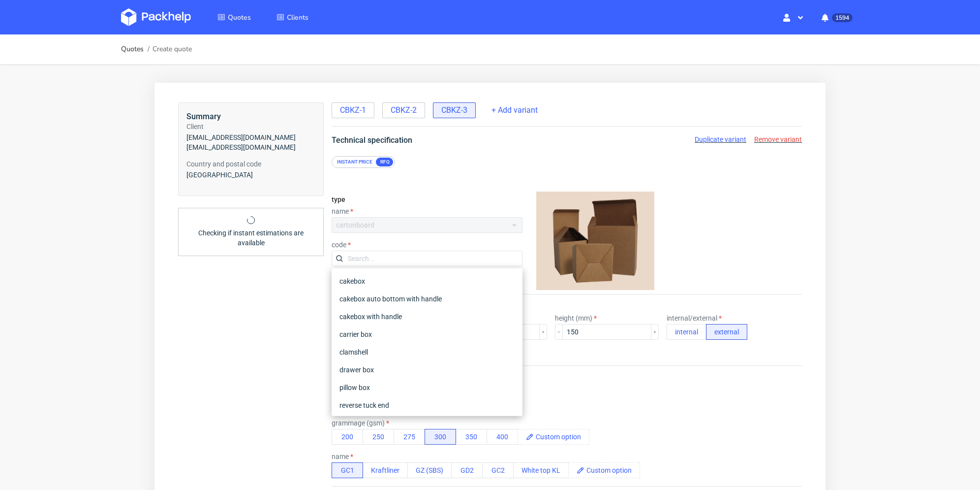
scroll to position [116, 0]
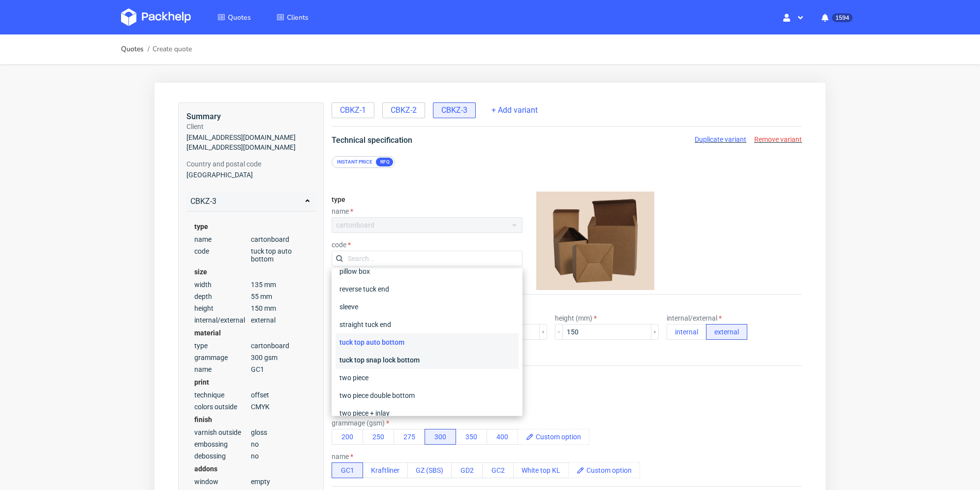
click at [430, 364] on div "tuck top snap lock bottom" at bounding box center [427, 360] width 183 height 18
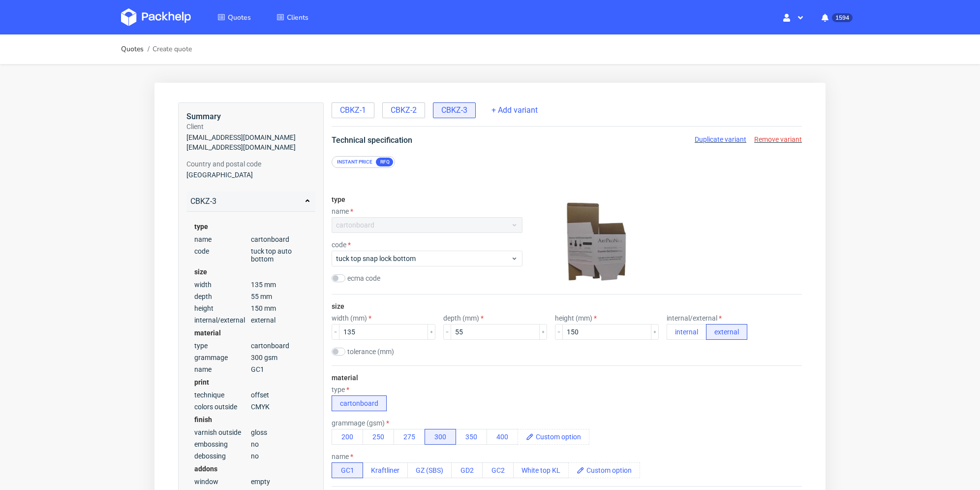
click at [488, 280] on div "ecma code" at bounding box center [427, 278] width 191 height 8
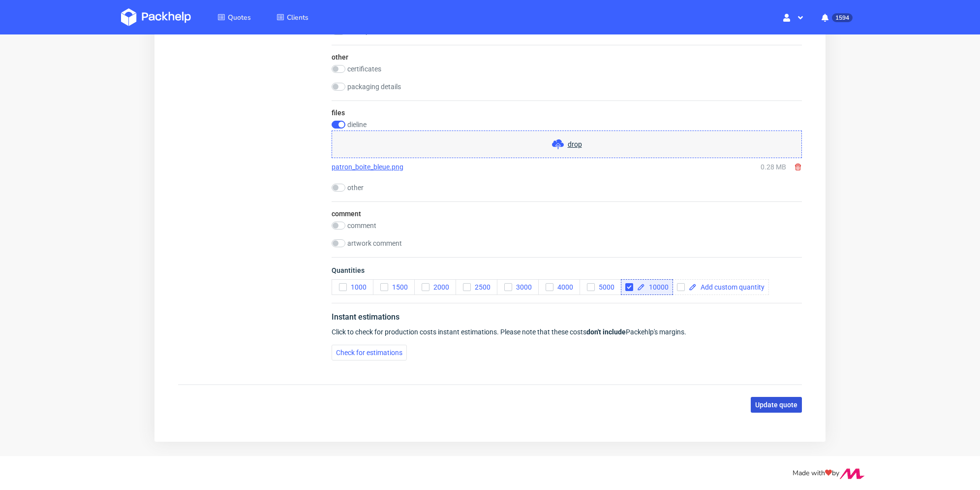
click at [768, 403] on span "Update quote" at bounding box center [776, 404] width 42 height 7
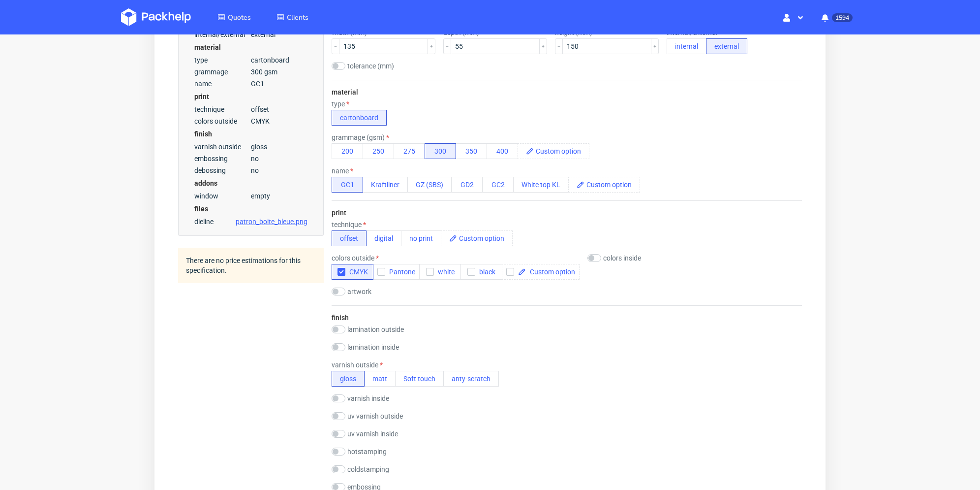
scroll to position [0, 0]
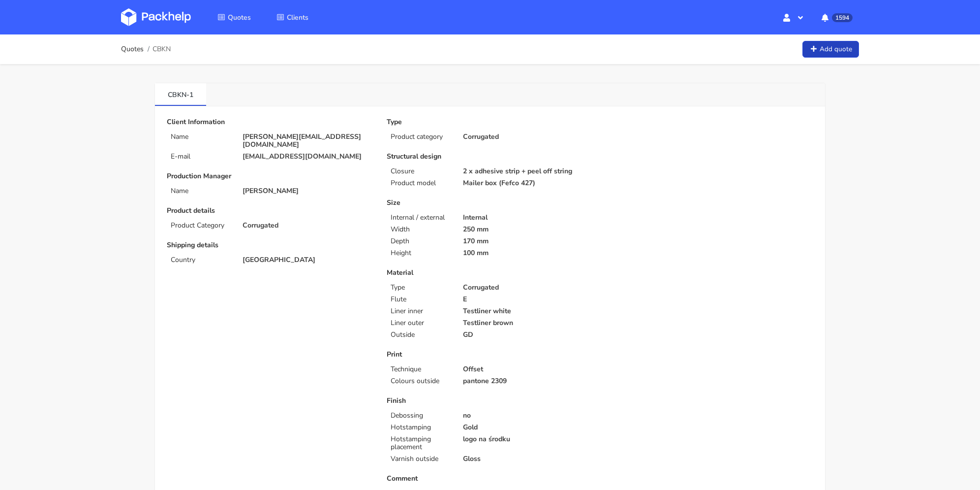
click at [836, 47] on link "Add quote" at bounding box center [831, 49] width 57 height 17
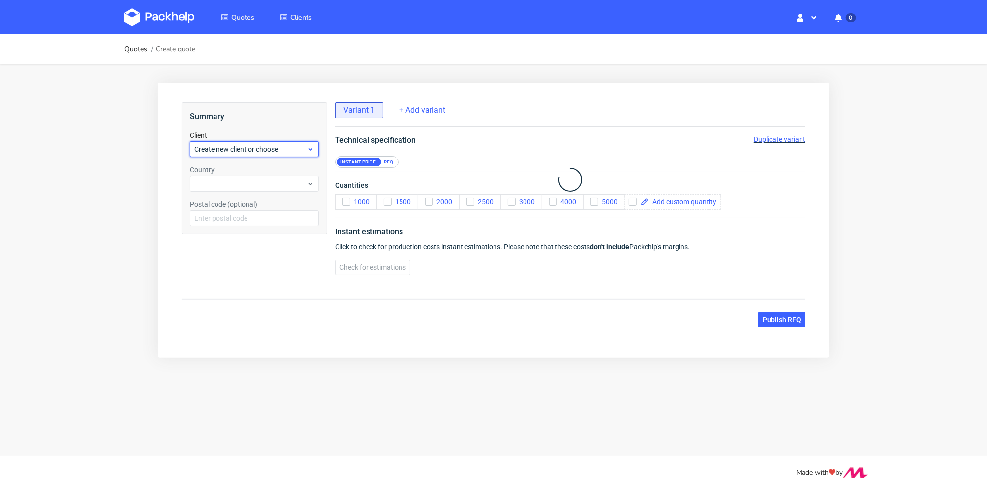
click at [279, 148] on span "Create new client or choose" at bounding box center [250, 149] width 113 height 10
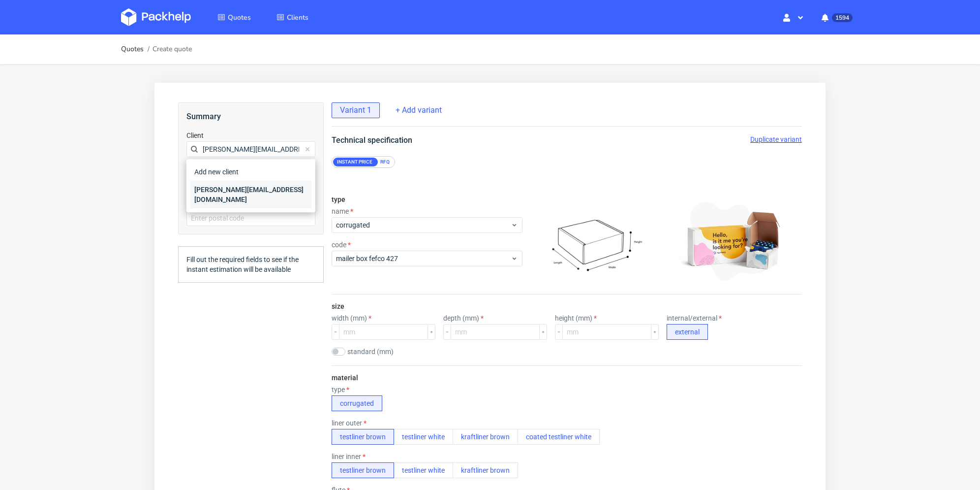
type input "[PERSON_NAME][EMAIL_ADDRESS][DOMAIN_NAME]"
click at [228, 188] on div "[PERSON_NAME][EMAIL_ADDRESS][DOMAIN_NAME]" at bounding box center [250, 195] width 121 height 28
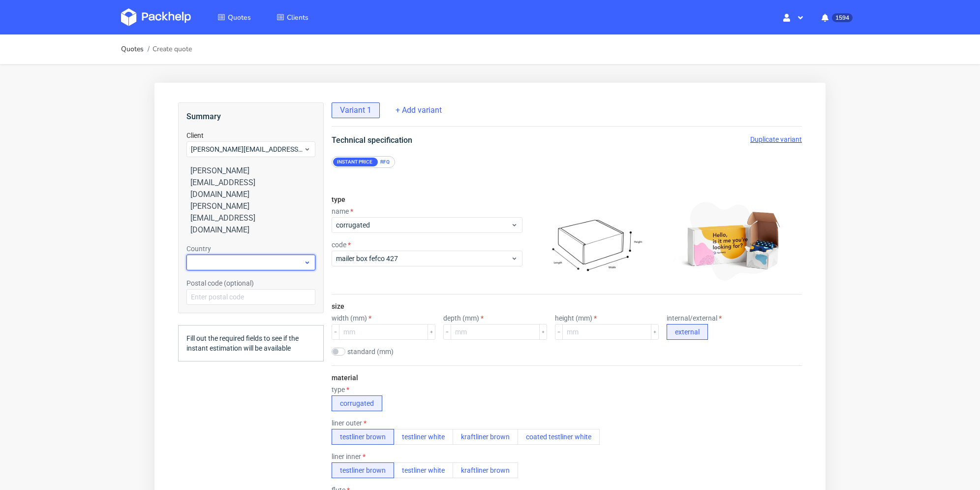
click at [218, 254] on div at bounding box center [251, 262] width 129 height 16
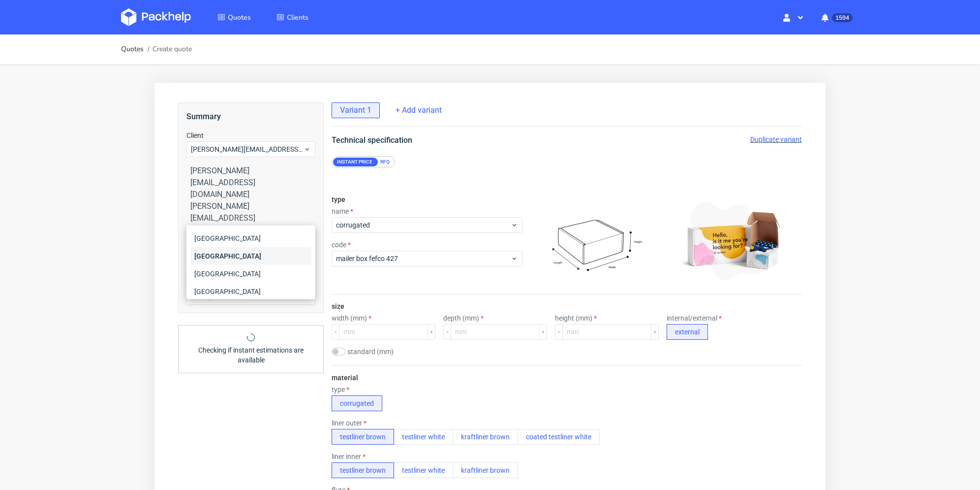
type input "be"
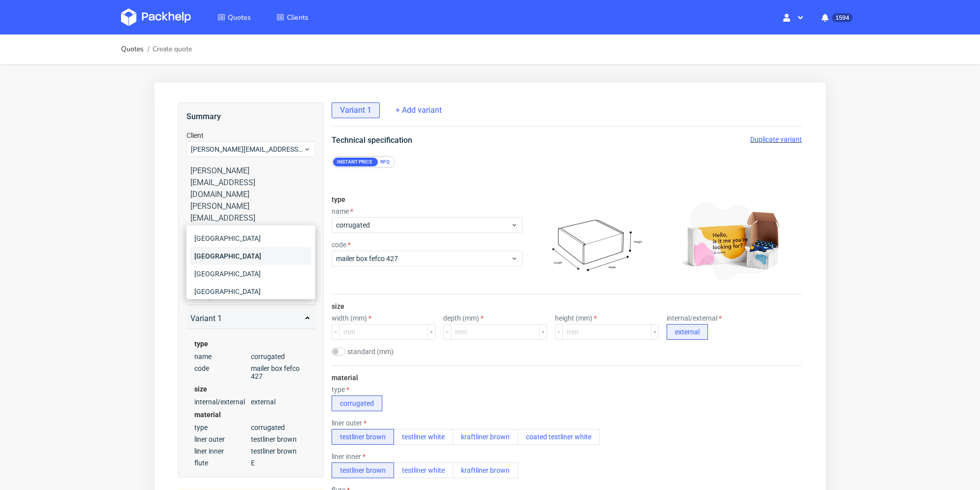
click at [223, 253] on div "[GEOGRAPHIC_DATA]" at bounding box center [250, 256] width 121 height 18
click at [388, 163] on div "RFQ" at bounding box center [384, 161] width 17 height 9
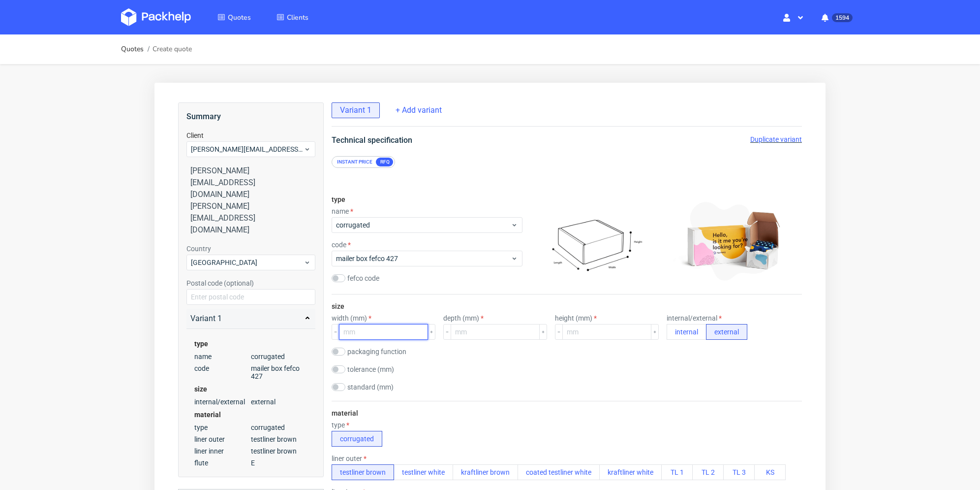
click at [386, 334] on input "number" at bounding box center [383, 332] width 89 height 16
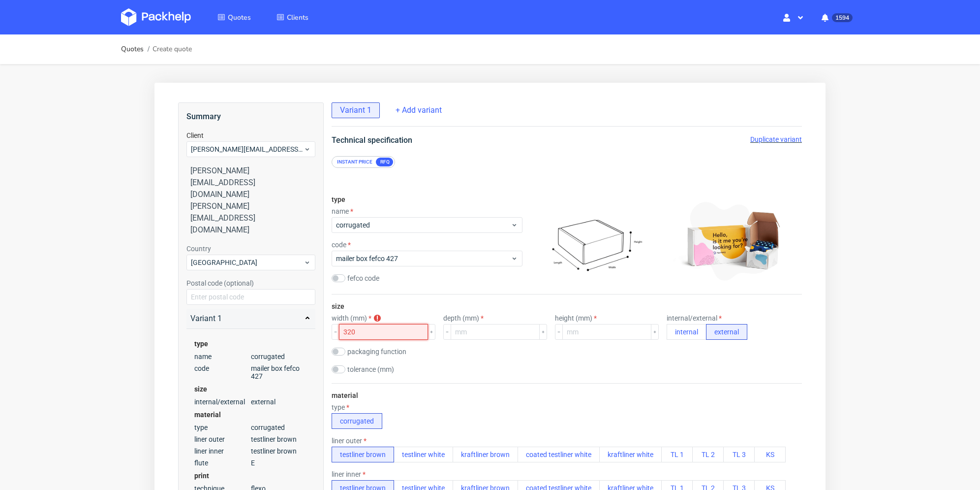
type input "320"
click at [492, 340] on div "size width (mm) width is required 320 depth (mm) height (mm) internal/external …" at bounding box center [567, 338] width 470 height 89
click at [496, 332] on input "number" at bounding box center [495, 332] width 89 height 16
type input "520"
click at [583, 332] on input "number" at bounding box center [607, 332] width 89 height 16
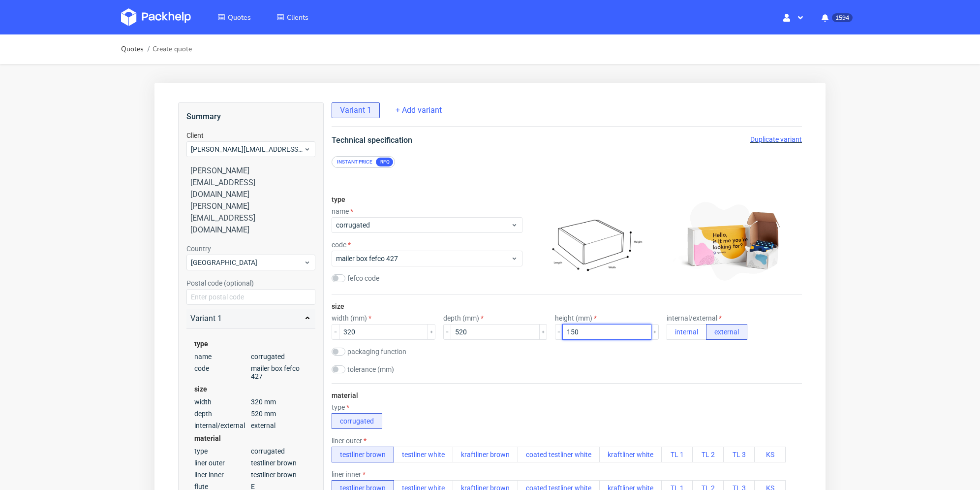
type input "150"
click at [702, 351] on div "packaging function product packaging shipping packaging" at bounding box center [567, 352] width 470 height 10
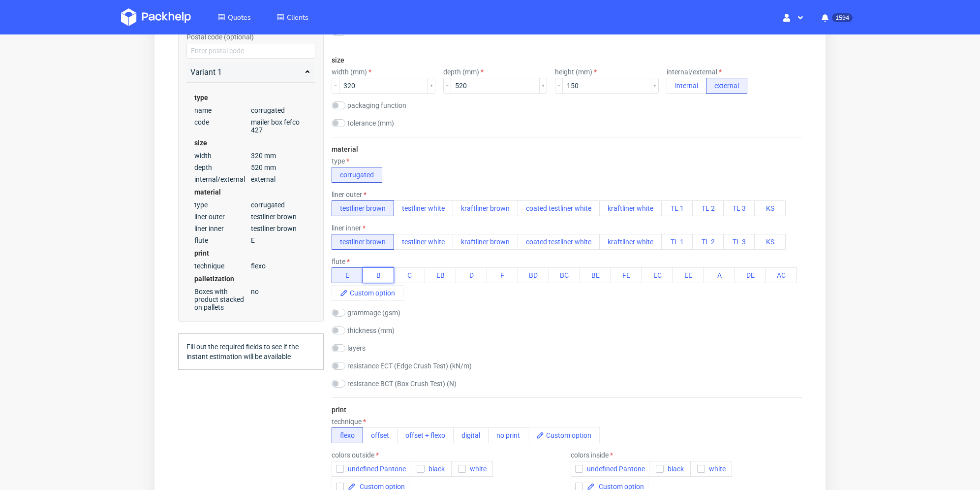
click at [376, 273] on button "B" at bounding box center [378, 275] width 31 height 16
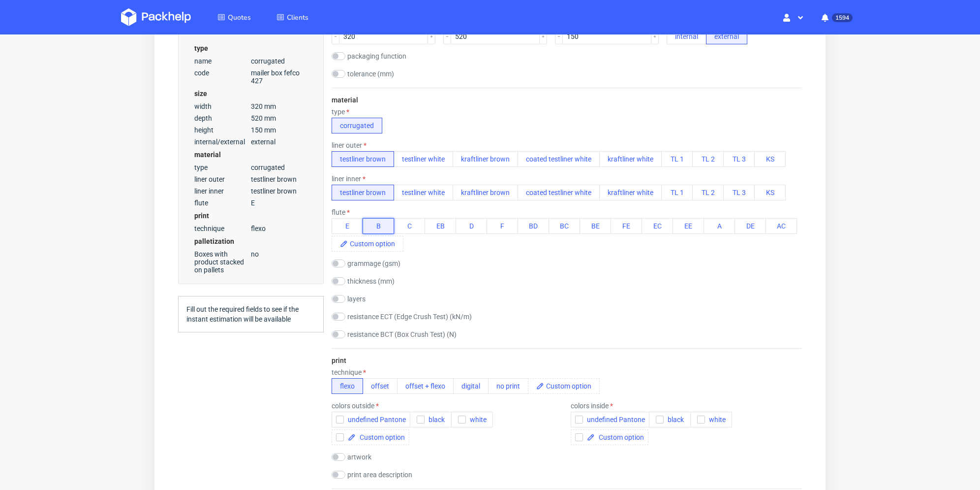
scroll to position [394, 0]
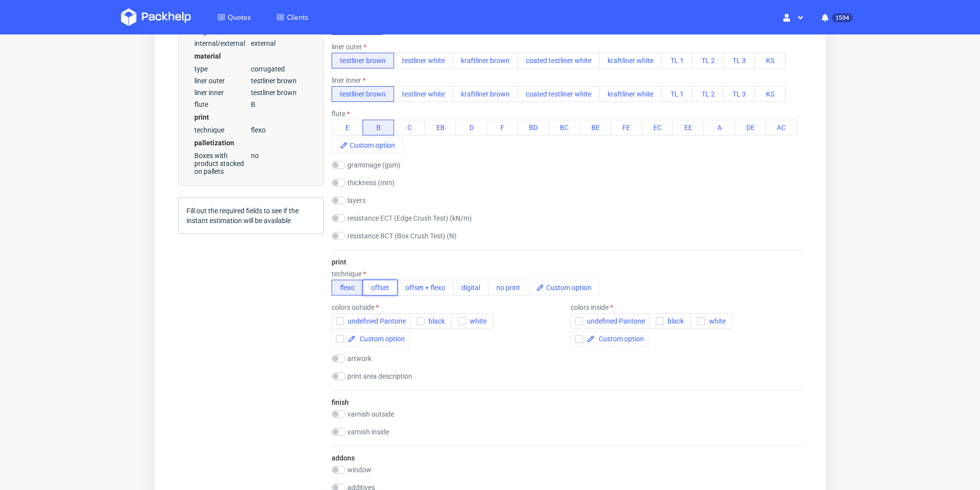
click at [380, 287] on button "offset" at bounding box center [380, 288] width 35 height 16
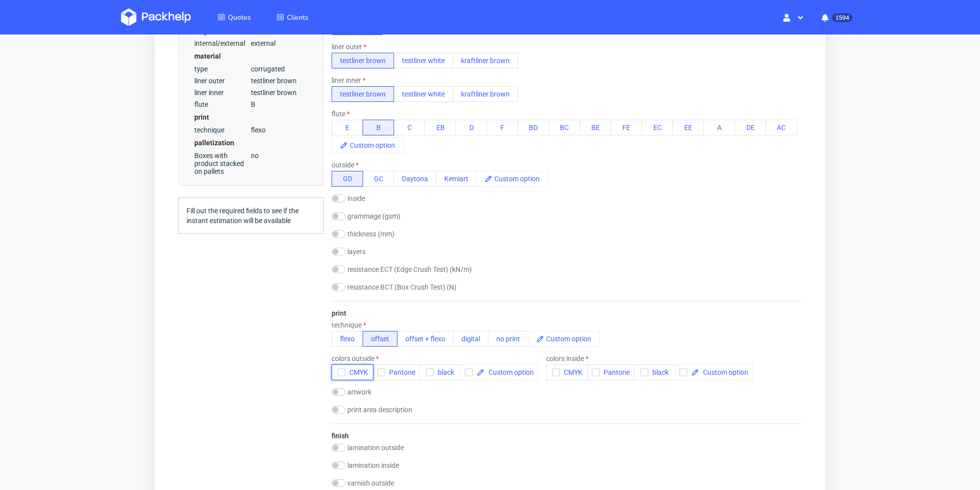
click at [341, 370] on icon "button" at bounding box center [341, 372] width 7 height 7
click at [555, 358] on input "checkbox" at bounding box center [553, 358] width 14 height 8
checkbox input "true"
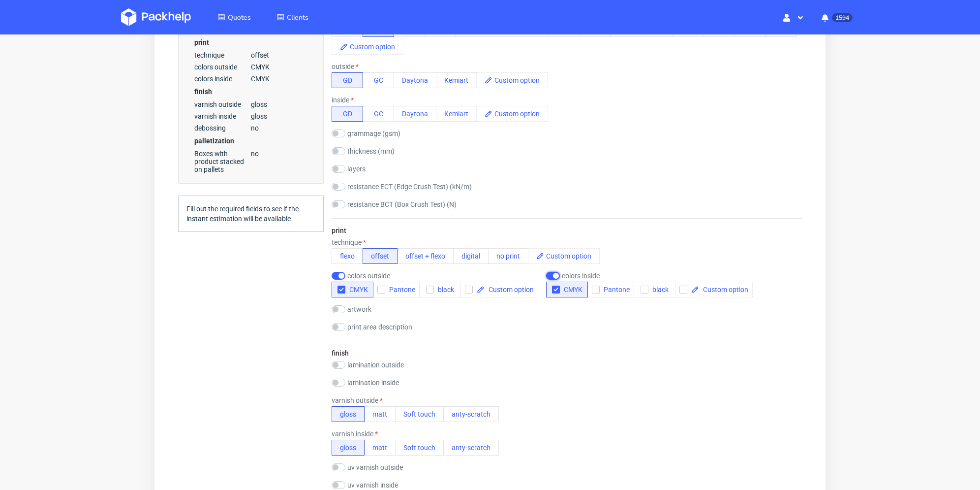
scroll to position [591, 0]
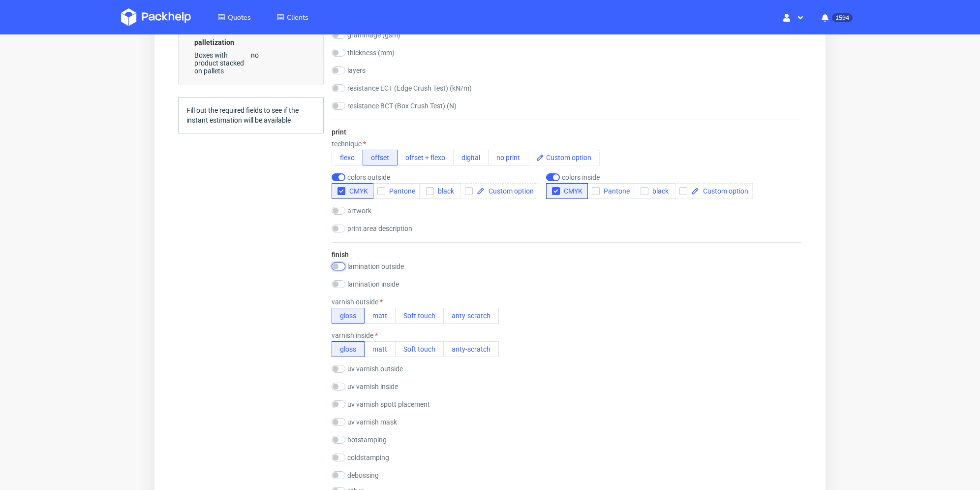
click at [339, 265] on input "checkbox" at bounding box center [339, 266] width 14 height 8
checkbox input "true"
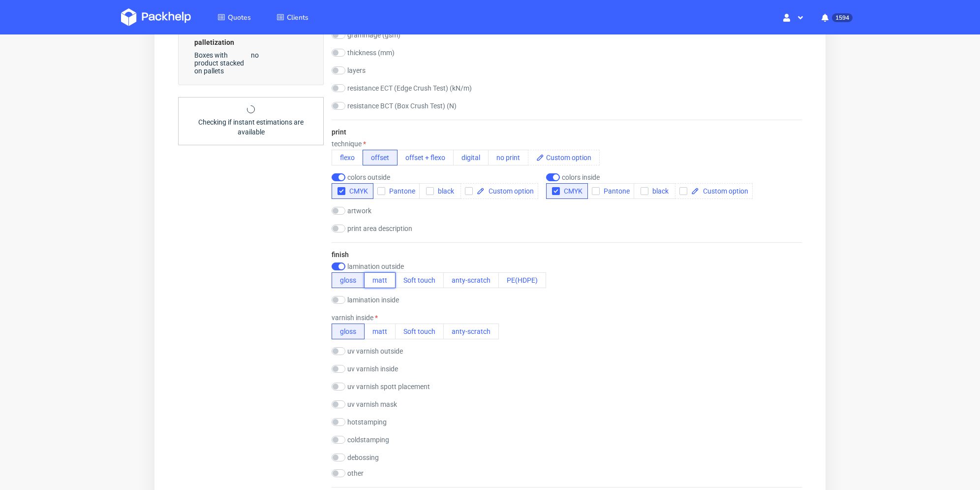
click at [385, 281] on button "matt" at bounding box center [379, 280] width 31 height 16
click at [379, 333] on button "matt" at bounding box center [379, 331] width 31 height 16
click at [303, 334] on div "Summary Client [PERSON_NAME][EMAIL_ADDRESS][DOMAIN_NAME] [PERSON_NAME][EMAIL_AD…" at bounding box center [251, 230] width 146 height 1436
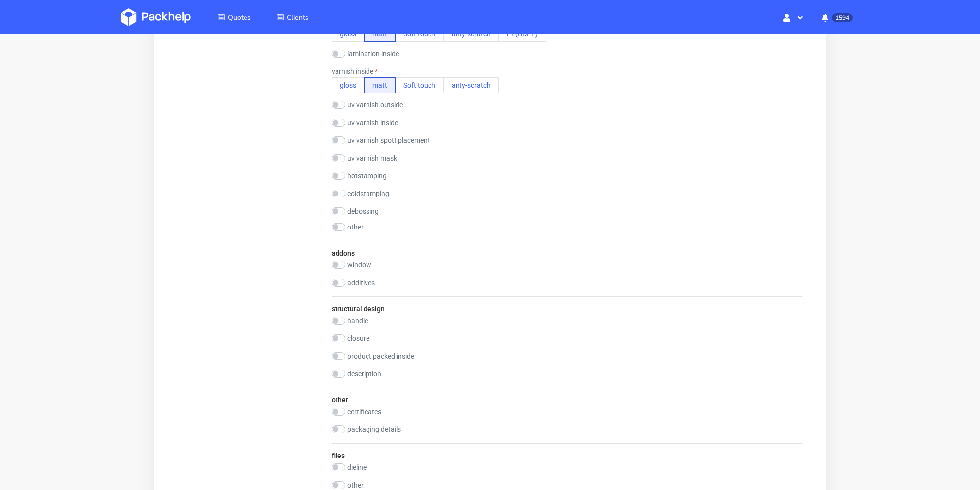
scroll to position [1132, 0]
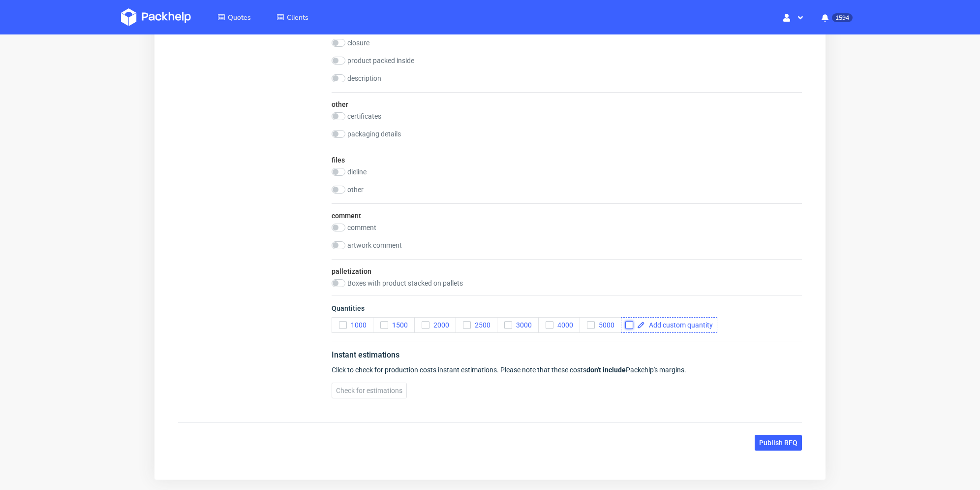
drag, startPoint x: 631, startPoint y: 322, endPoint x: 650, endPoint y: 322, distance: 19.2
click at [633, 322] on input "checkbox" at bounding box center [629, 325] width 8 height 8
checkbox input "true"
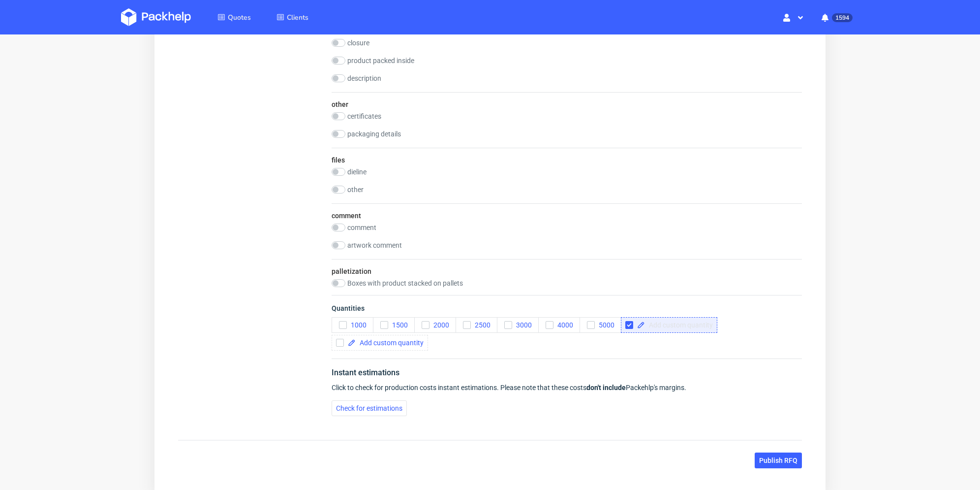
click at [659, 324] on span at bounding box center [679, 324] width 68 height 7
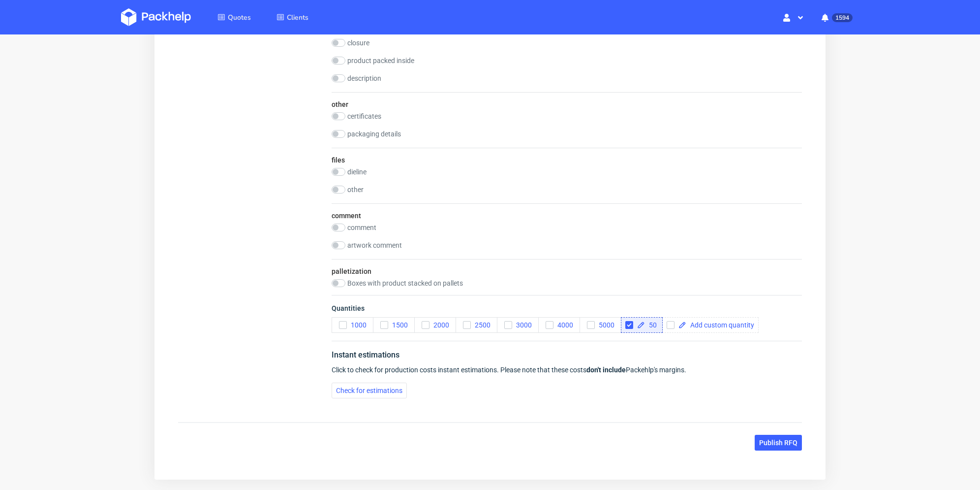
checkbox input "true"
click at [658, 338] on div "Quantities 1000 1500 2000 2500 3000 4000 5000 50" at bounding box center [567, 318] width 470 height 46
click at [672, 323] on input "checkbox" at bounding box center [673, 325] width 8 height 8
checkbox input "true"
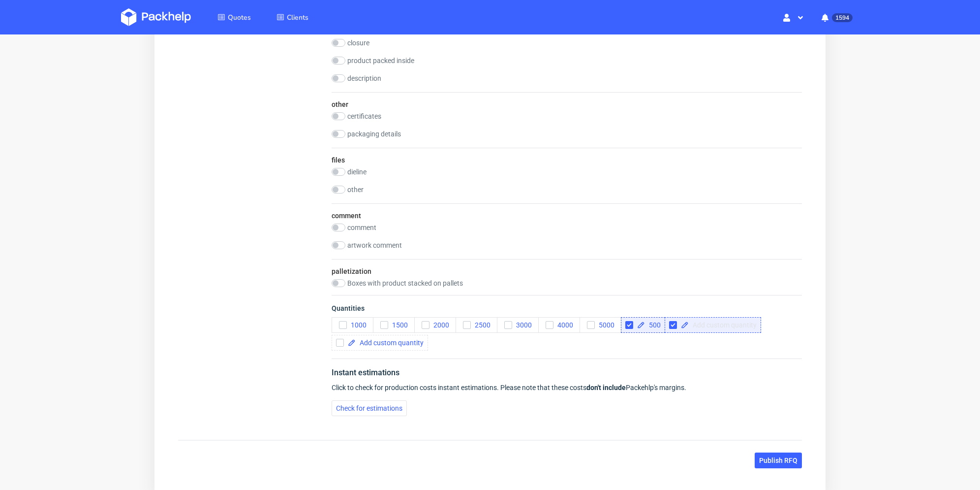
click at [709, 322] on span at bounding box center [723, 324] width 68 height 7
checkbox input "true"
click at [692, 341] on div "1000 1500 2000 2500 3000 4000 5000 500 450" at bounding box center [567, 333] width 470 height 33
click at [788, 460] on span "Publish RFQ" at bounding box center [778, 460] width 38 height 7
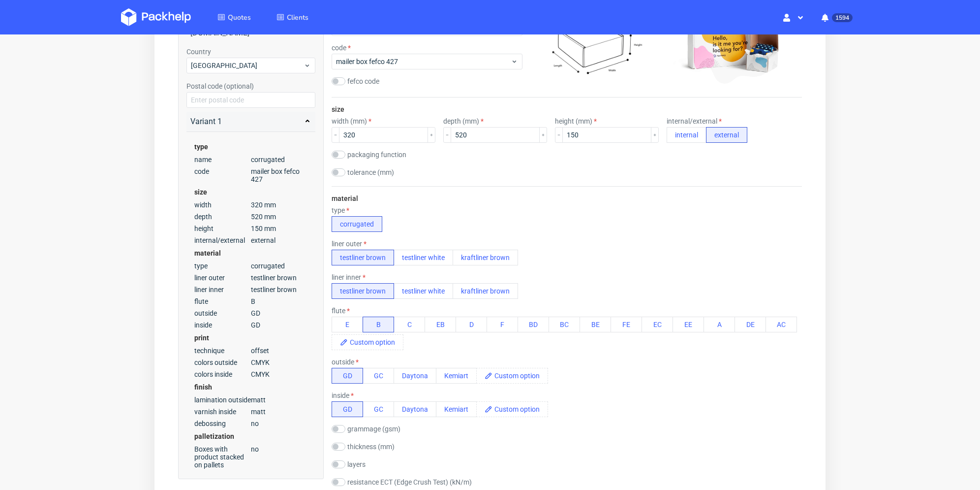
scroll to position [0, 0]
